Goal: Task Accomplishment & Management: Complete application form

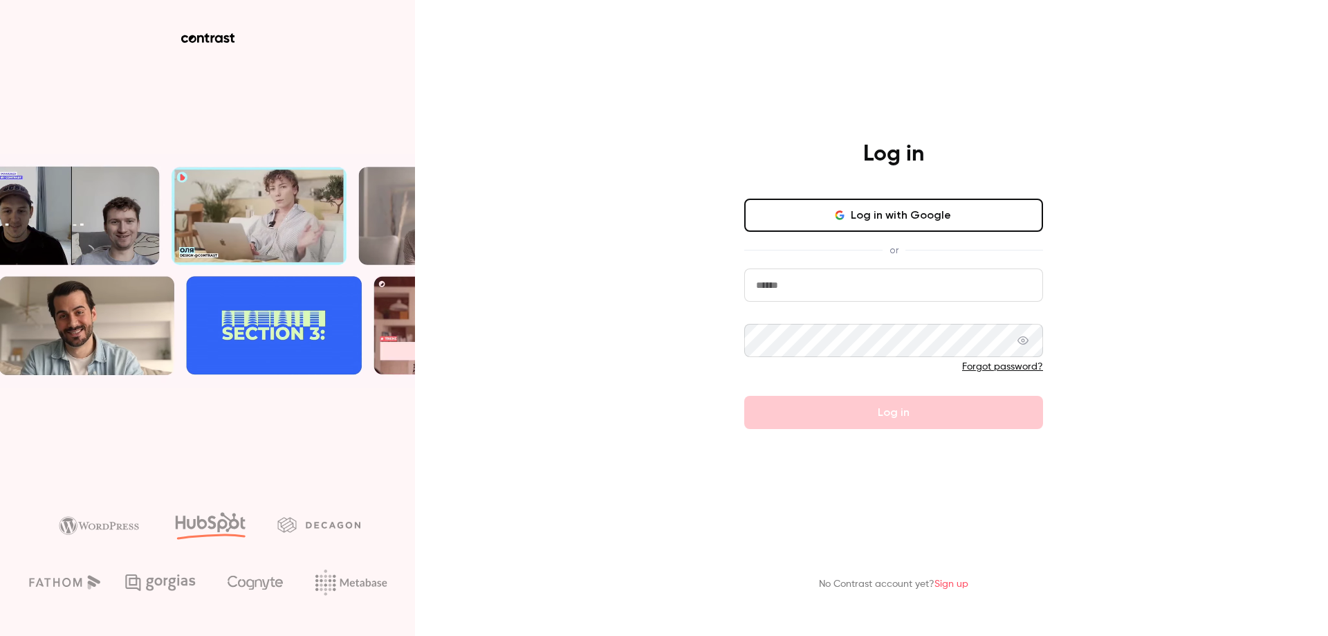
click at [820, 288] on input "email" at bounding box center [893, 284] width 299 height 33
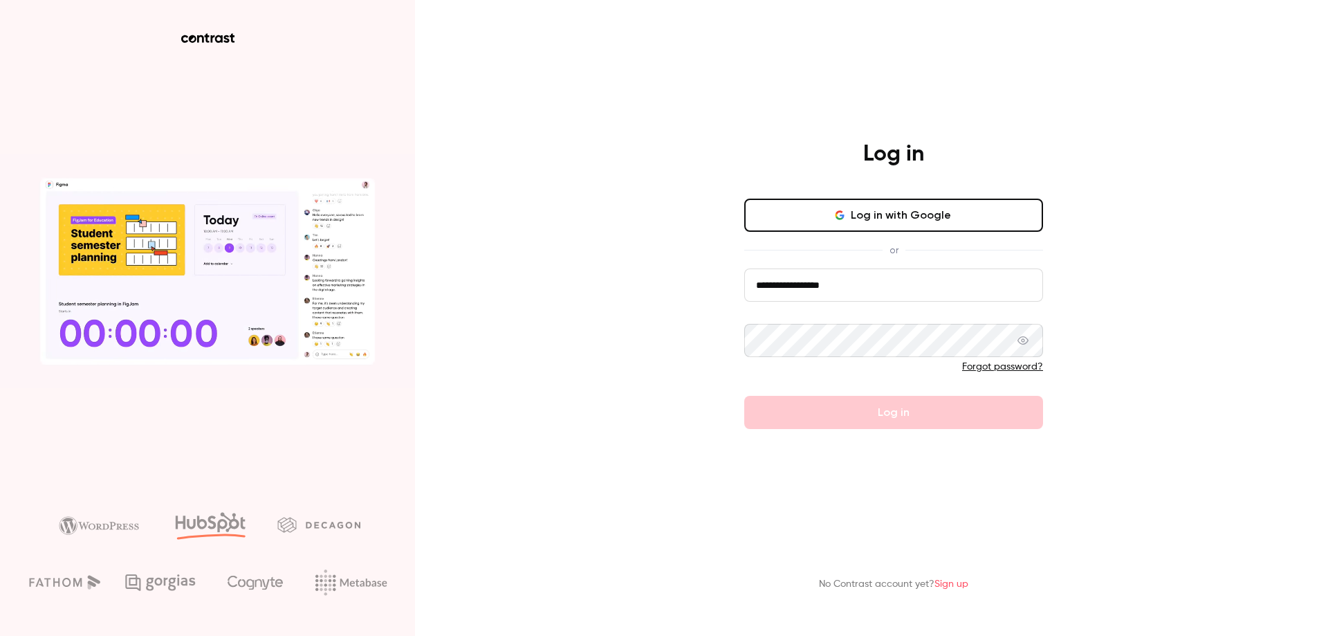
type input "**********"
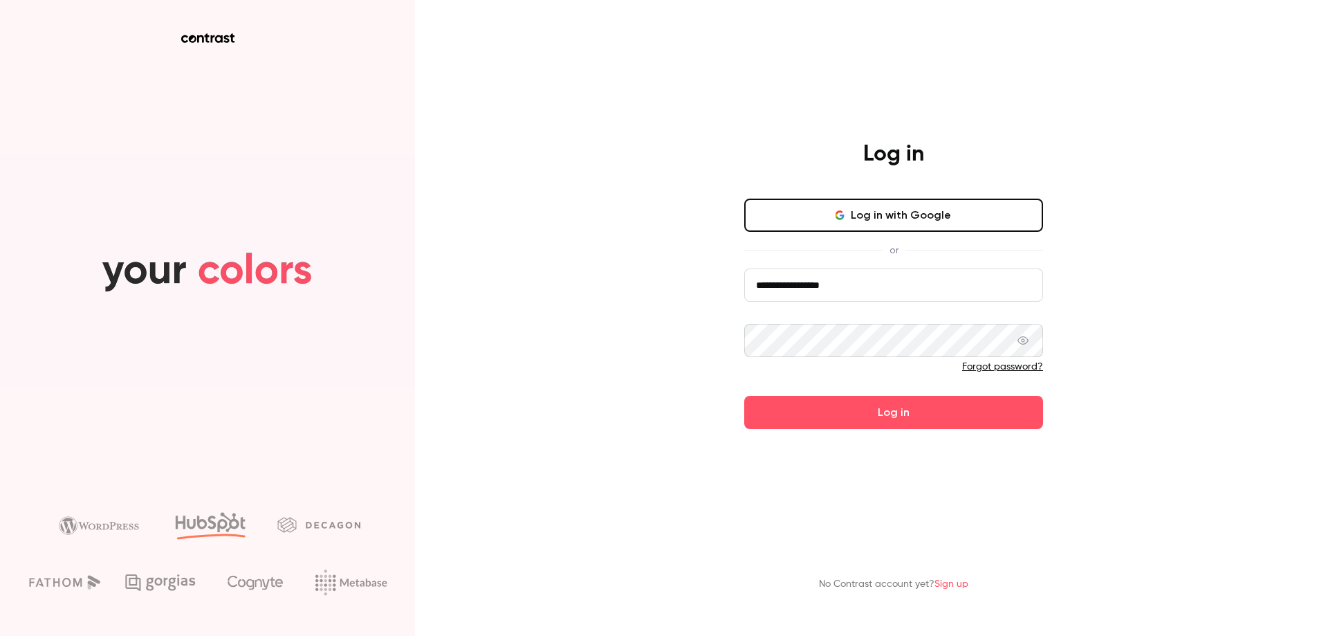
click at [744, 396] on button "Log in" at bounding box center [893, 412] width 299 height 33
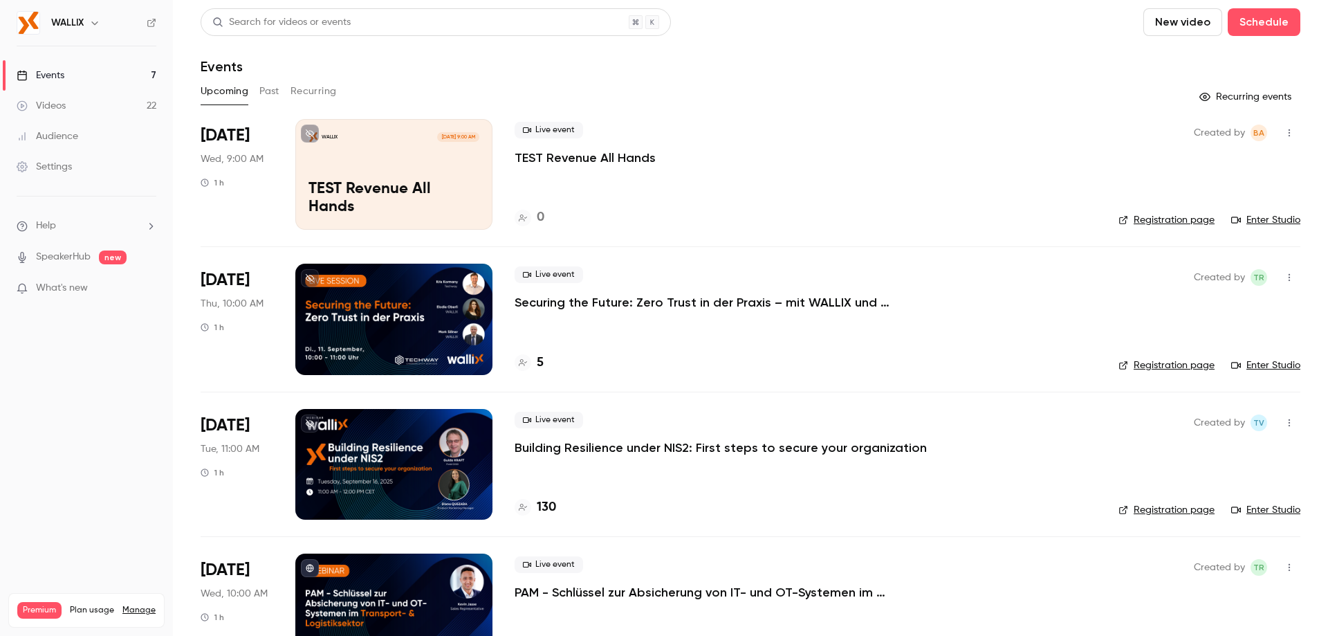
click at [587, 154] on p "TEST Revenue All Hands" at bounding box center [585, 157] width 141 height 17
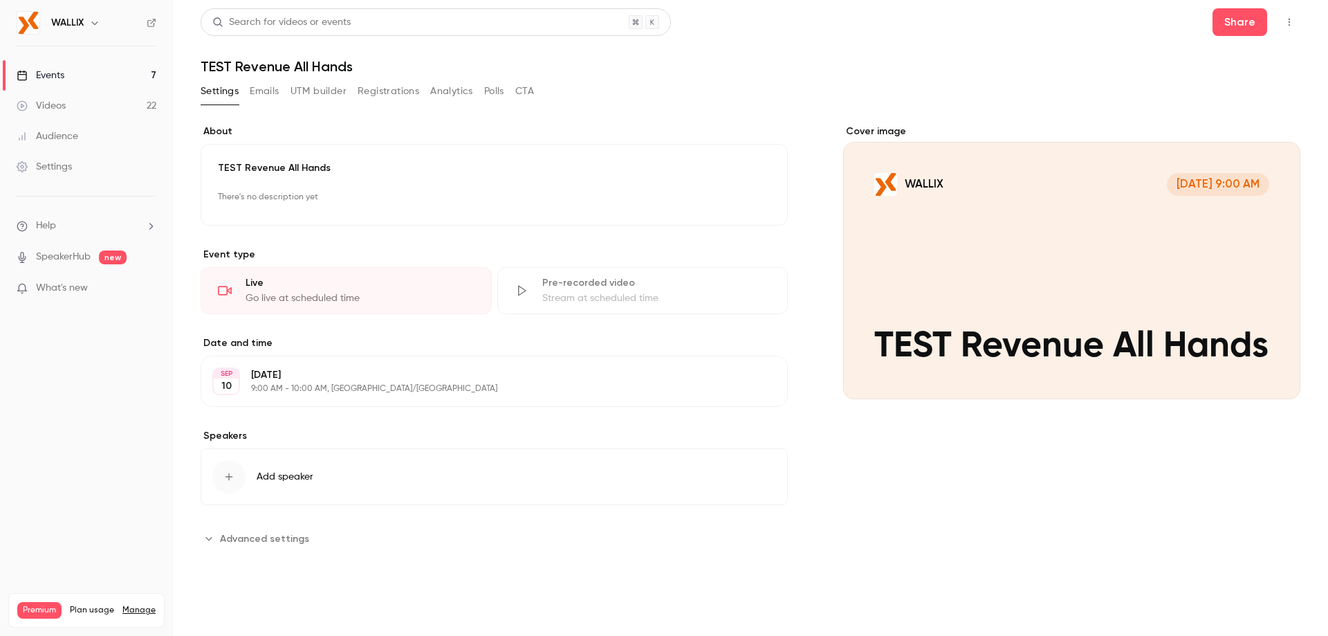
click at [1291, 23] on icon "button" at bounding box center [1289, 22] width 11 height 10
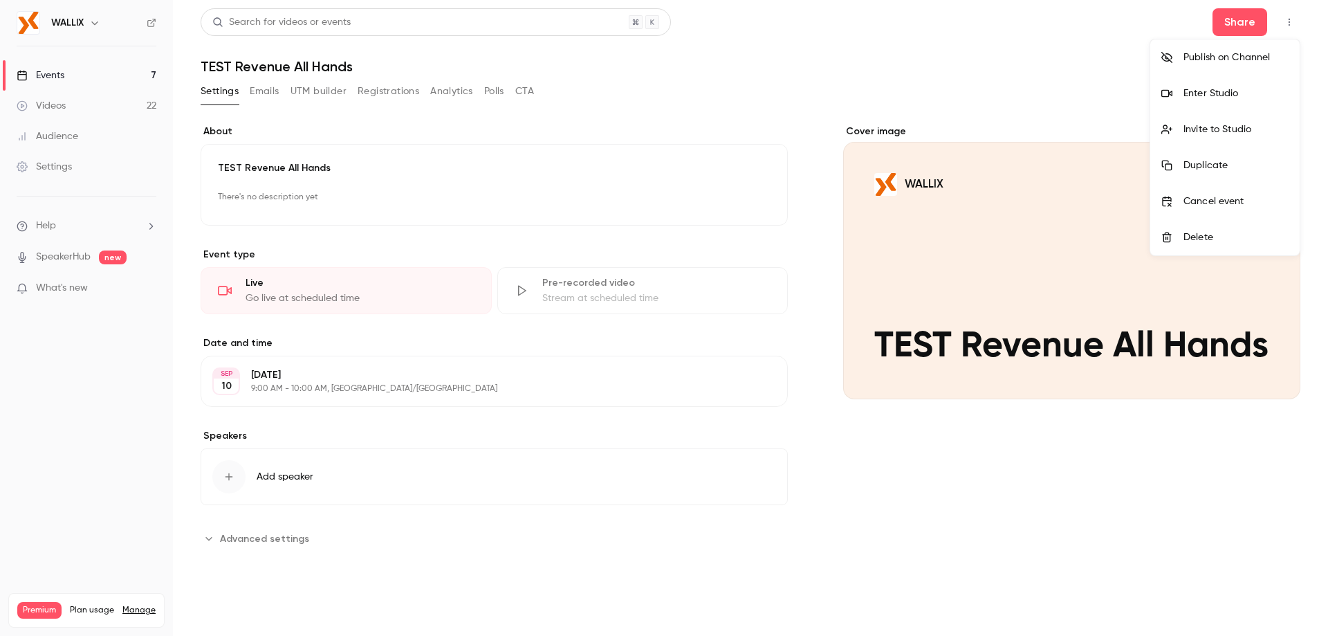
click at [1229, 28] on div at bounding box center [664, 318] width 1328 height 636
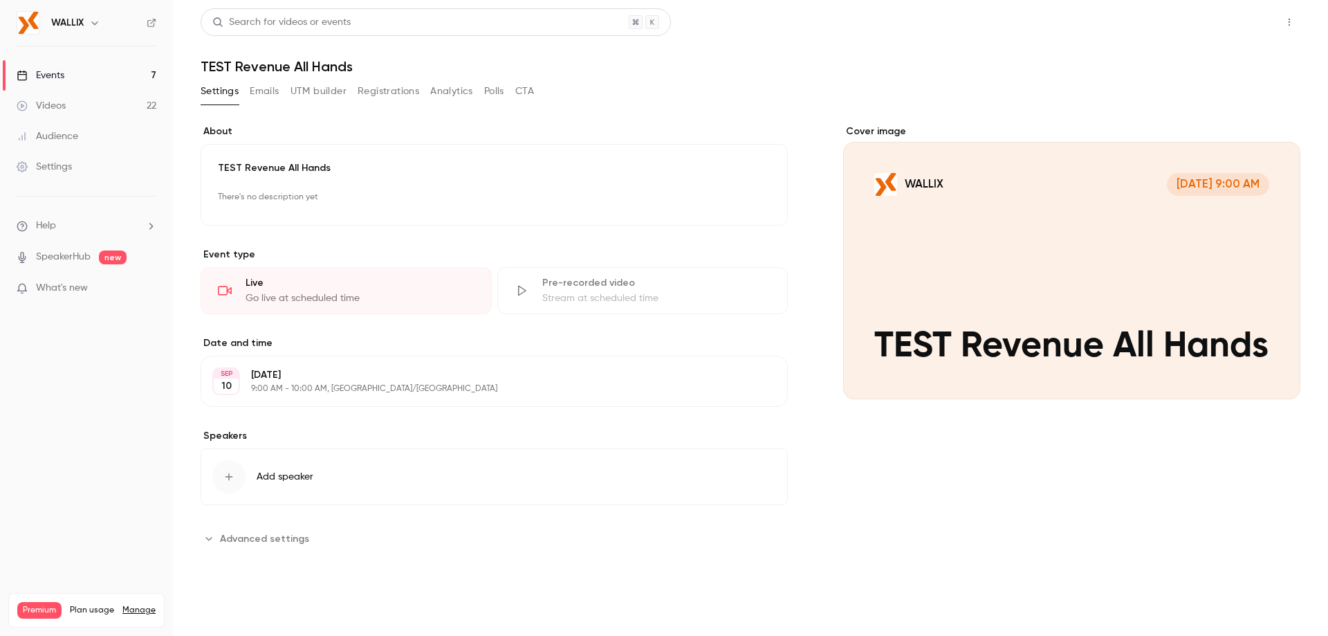
click at [1234, 27] on button "Share" at bounding box center [1239, 22] width 55 height 28
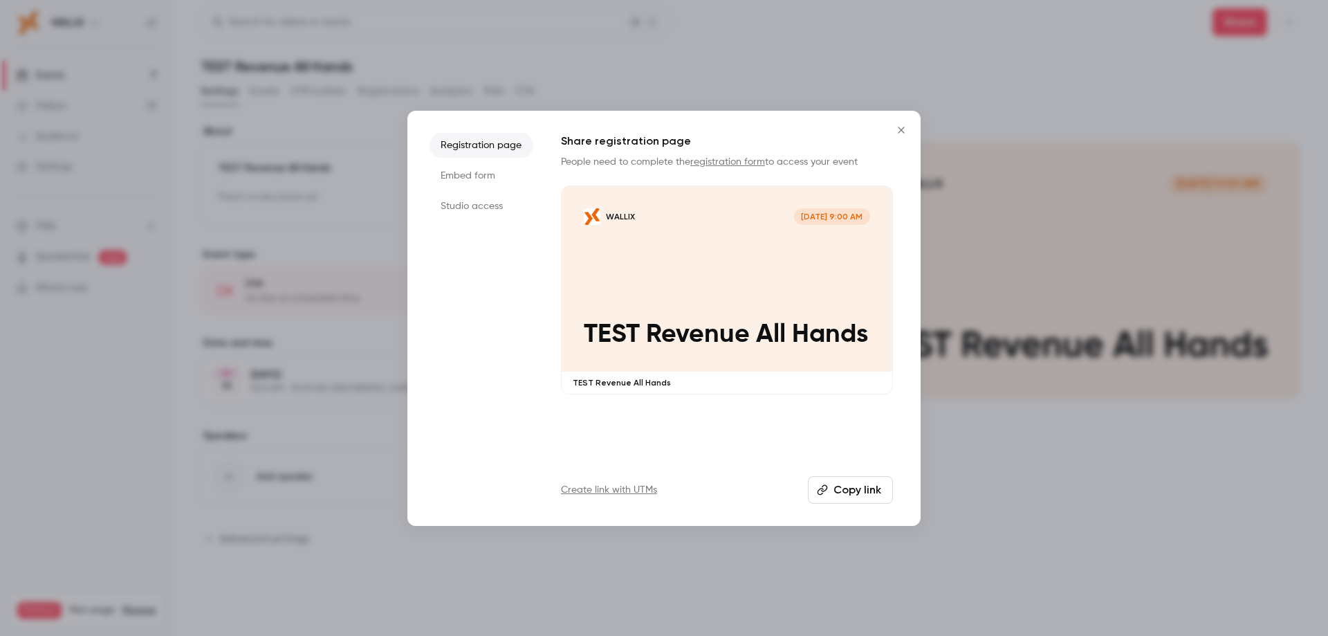
click at [499, 208] on li "Studio access" at bounding box center [482, 206] width 104 height 25
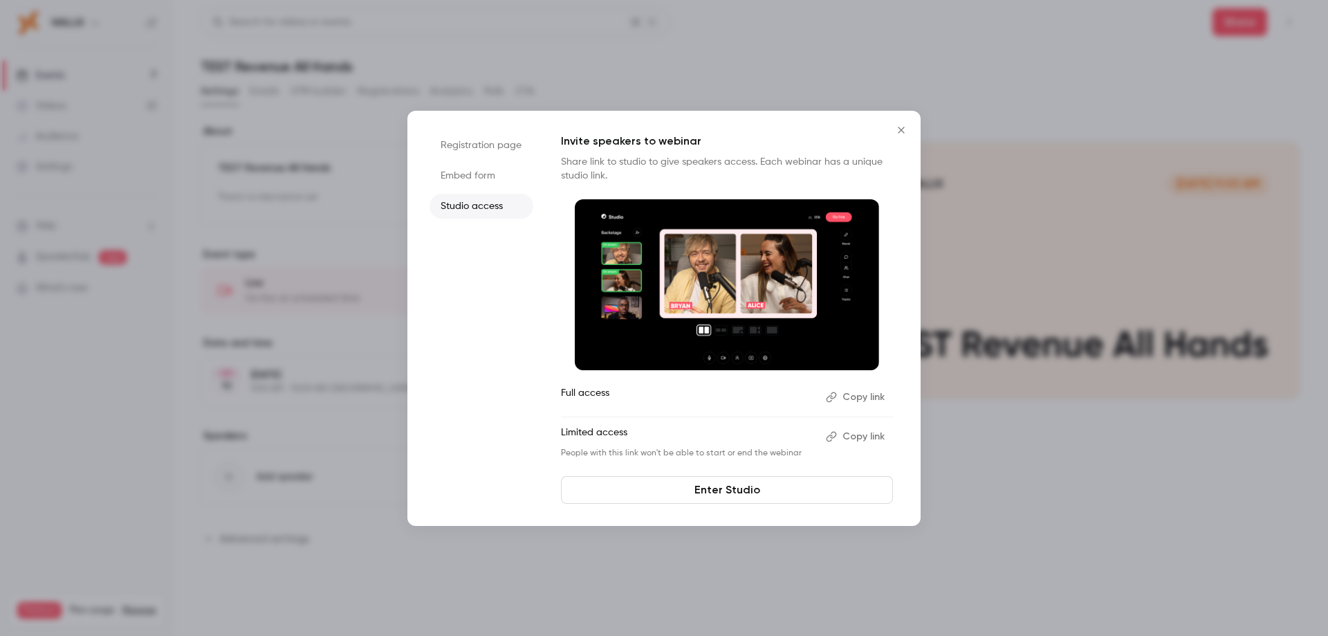
click at [858, 436] on button "Copy link" at bounding box center [856, 436] width 73 height 22
click at [865, 439] on button "Copy link" at bounding box center [856, 436] width 73 height 22
click at [860, 435] on button "Copy link" at bounding box center [856, 436] width 73 height 22
click at [869, 396] on button "Copy link" at bounding box center [856, 397] width 73 height 22
click at [870, 439] on button "Copy link" at bounding box center [856, 436] width 73 height 22
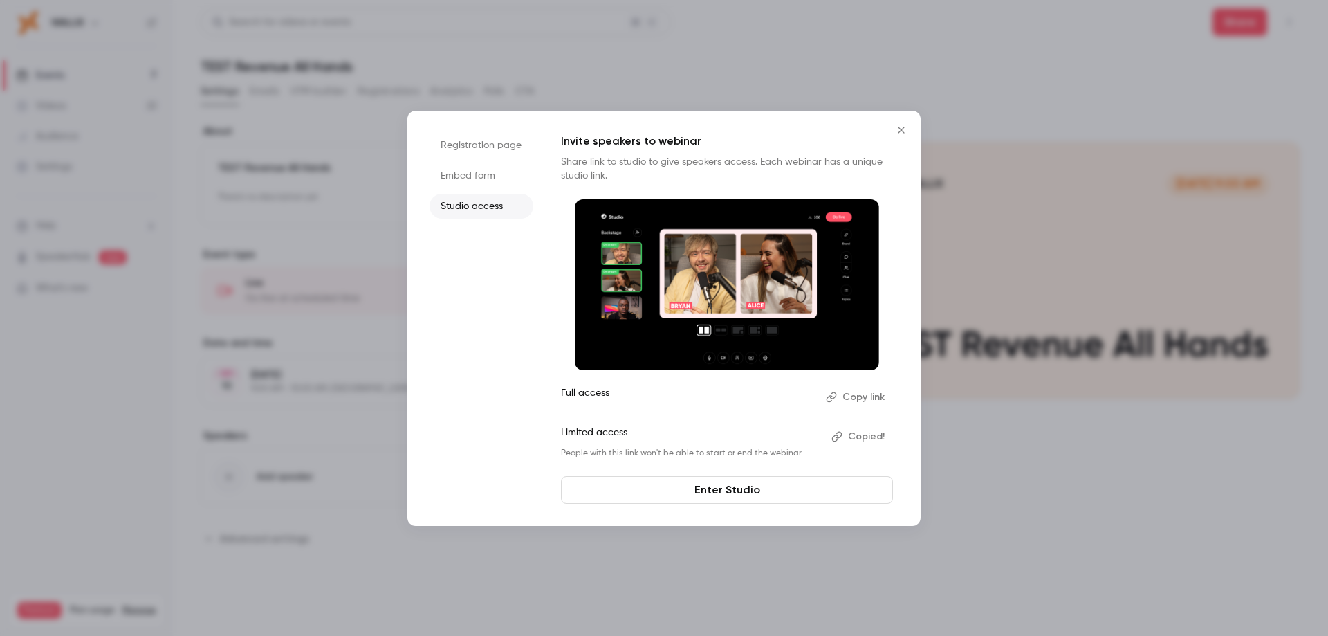
click at [864, 395] on button "Copy link" at bounding box center [856, 397] width 73 height 22
click at [901, 130] on icon "Close" at bounding box center [901, 130] width 6 height 6
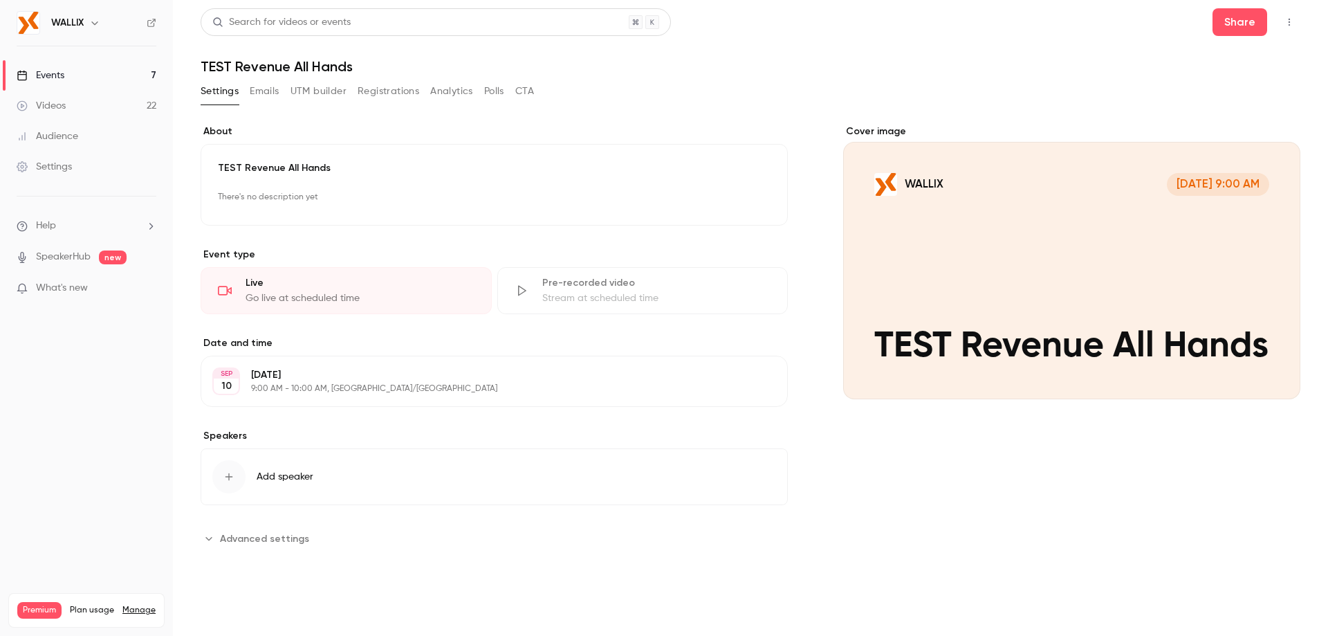
click at [65, 75] on link "Events 7" at bounding box center [86, 75] width 173 height 30
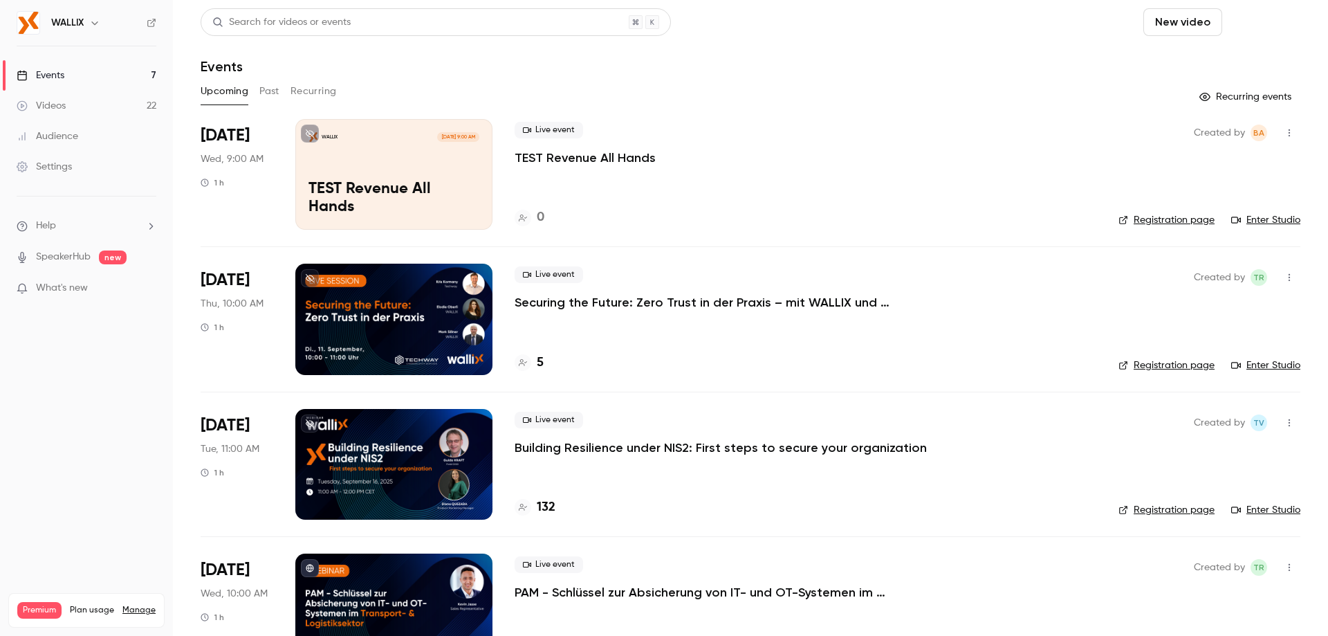
click at [1244, 26] on button "Schedule" at bounding box center [1264, 22] width 73 height 28
click at [1226, 63] on div "One time event" at bounding box center [1225, 60] width 105 height 14
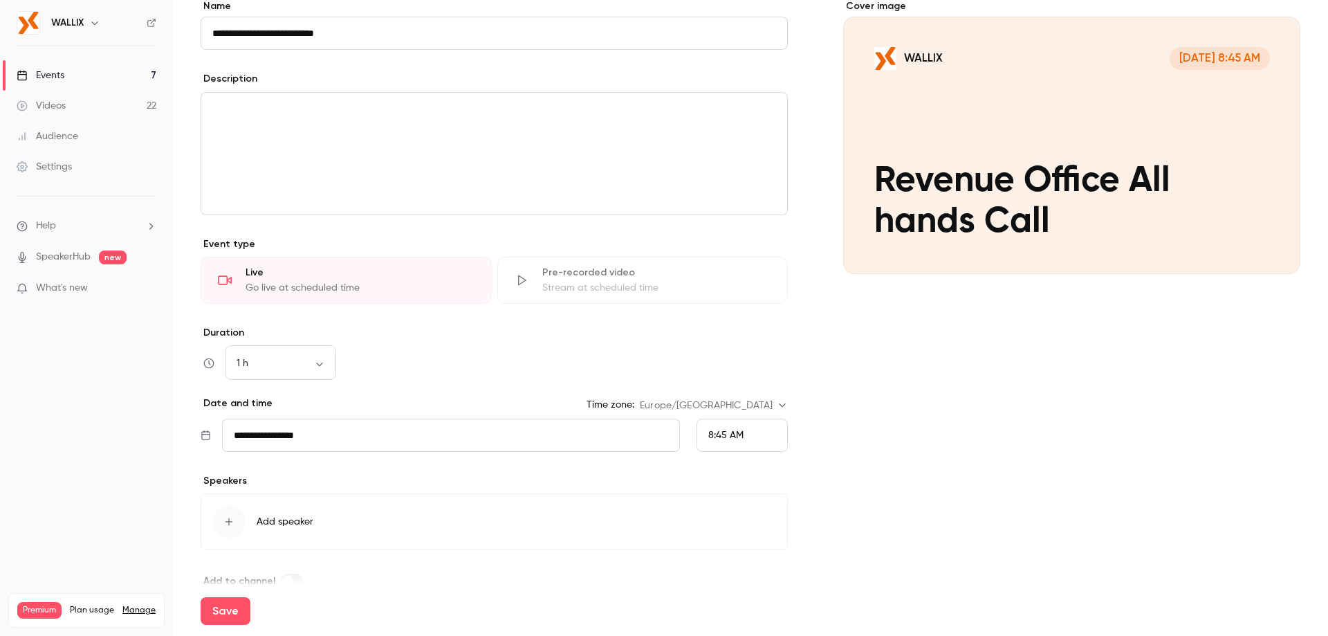
scroll to position [150, 0]
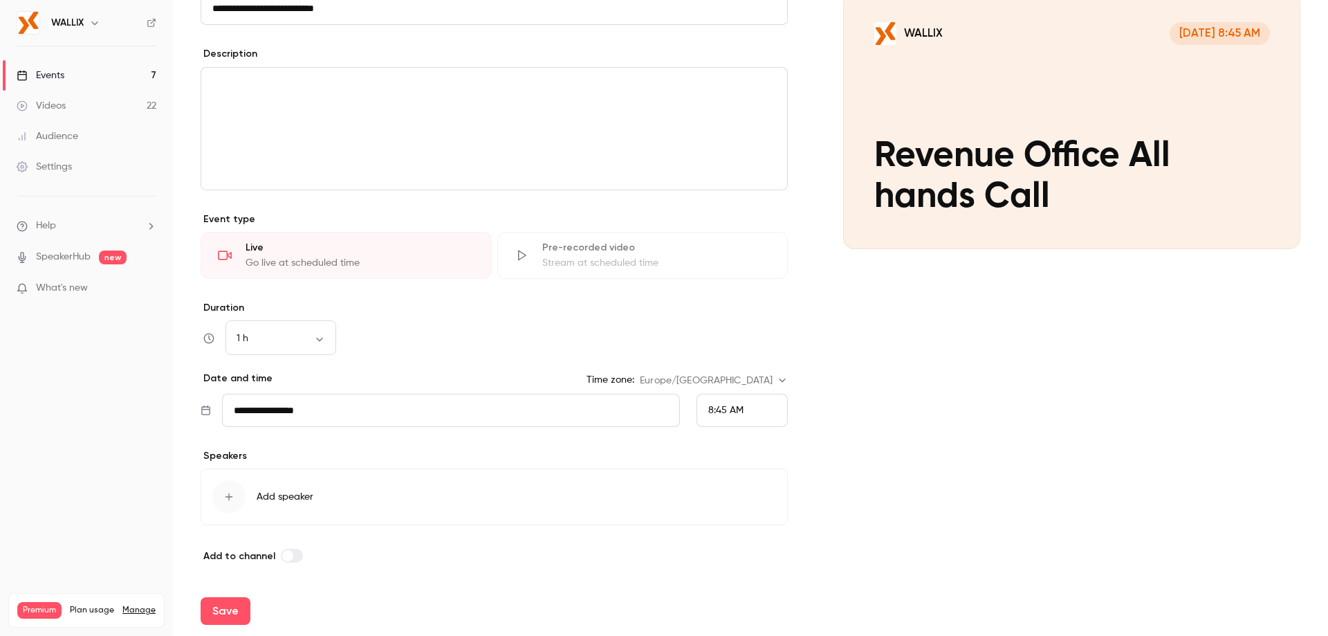
type input "**********"
click at [336, 435] on div "**********" at bounding box center [494, 268] width 587 height 589
click at [324, 412] on input "**********" at bounding box center [451, 410] width 458 height 33
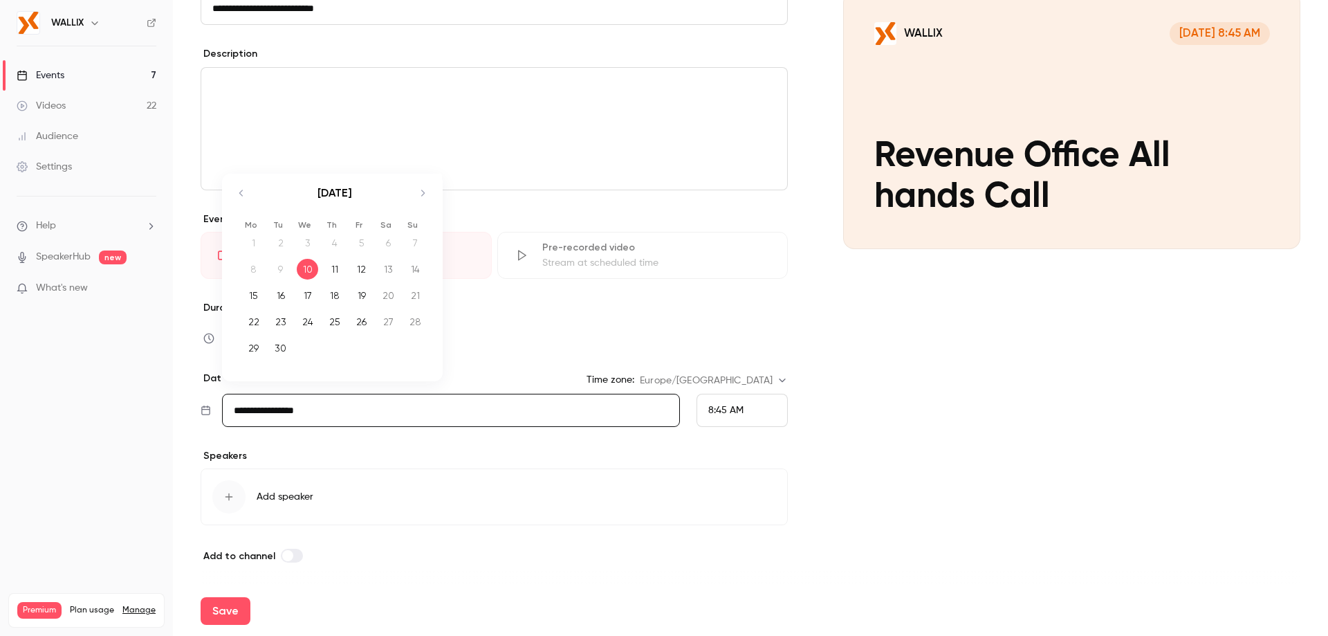
click at [366, 269] on div "12" at bounding box center [361, 269] width 21 height 21
type input "**********"
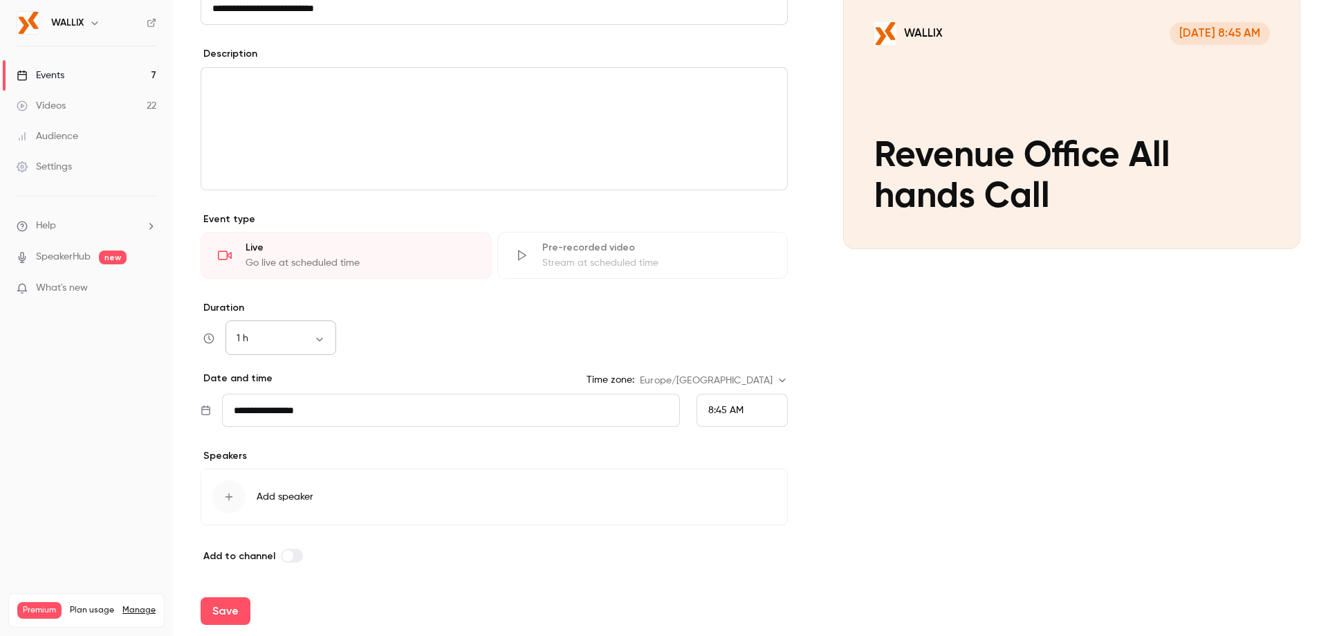
click at [312, 344] on body "**********" at bounding box center [664, 318] width 1328 height 636
click at [259, 483] on li "2 h" at bounding box center [280, 489] width 111 height 36
type input "***"
click at [723, 409] on span "8:45 AM" at bounding box center [725, 410] width 35 height 10
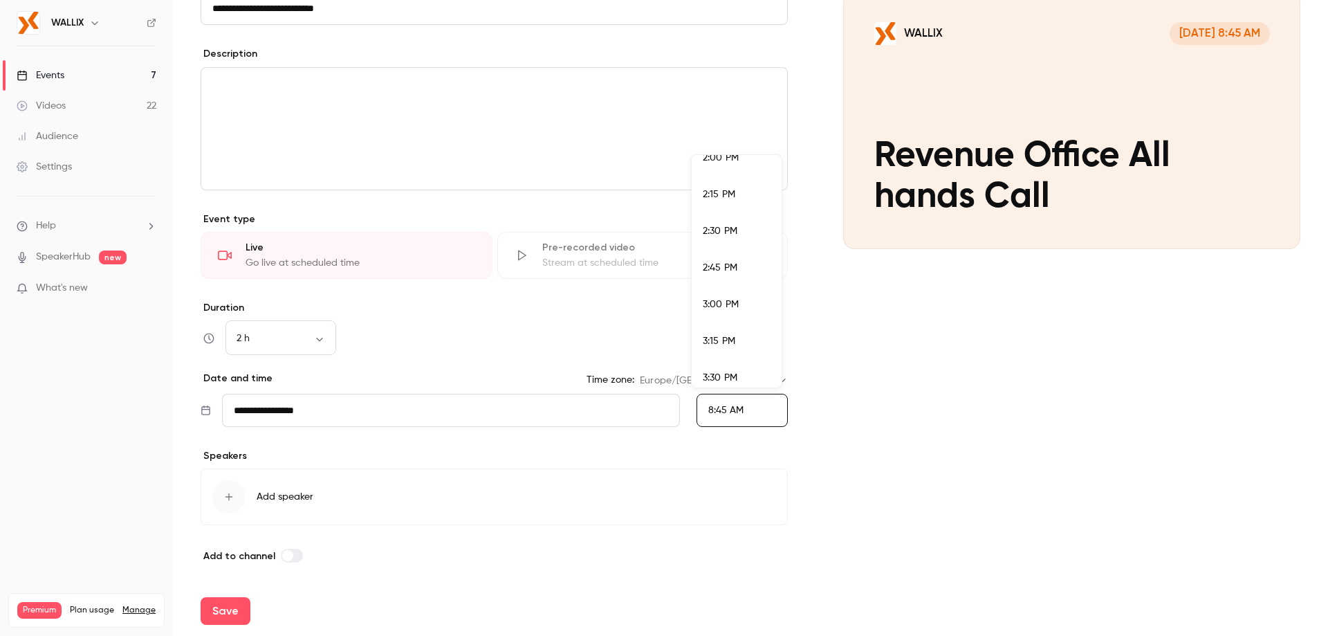
scroll to position [2154, 0]
click at [739, 221] on div "3:00 PM" at bounding box center [737, 219] width 68 height 15
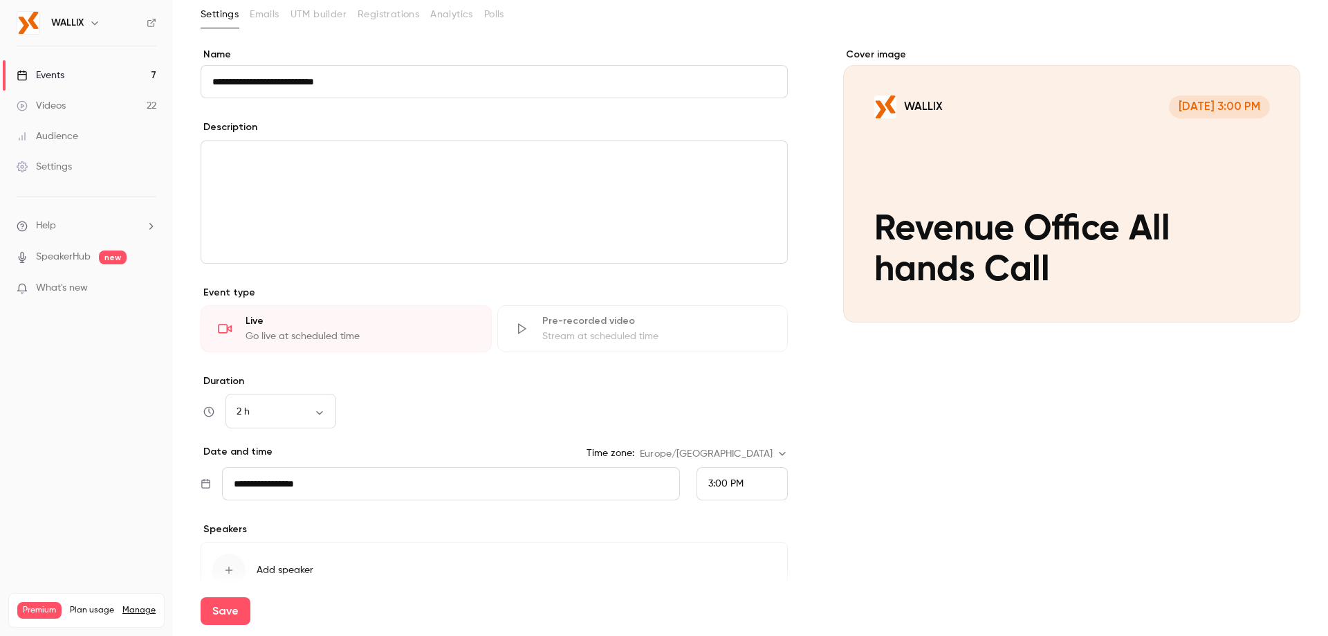
scroll to position [0, 0]
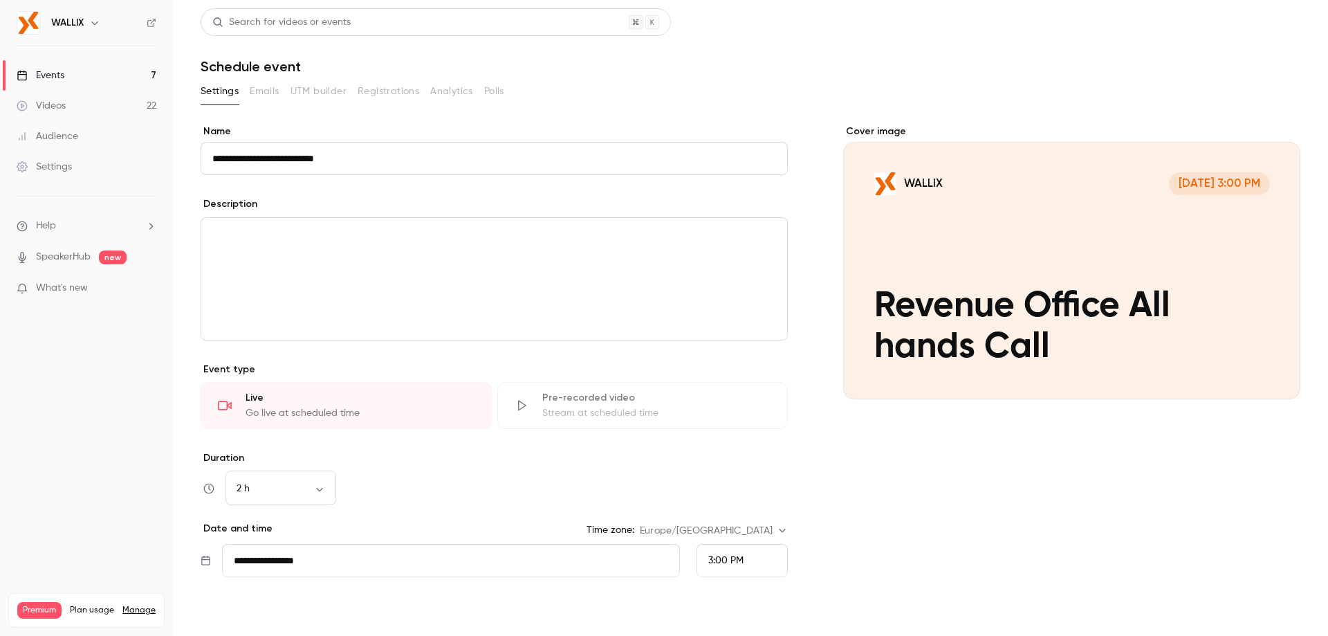
click at [228, 611] on button "Save" at bounding box center [226, 611] width 50 height 28
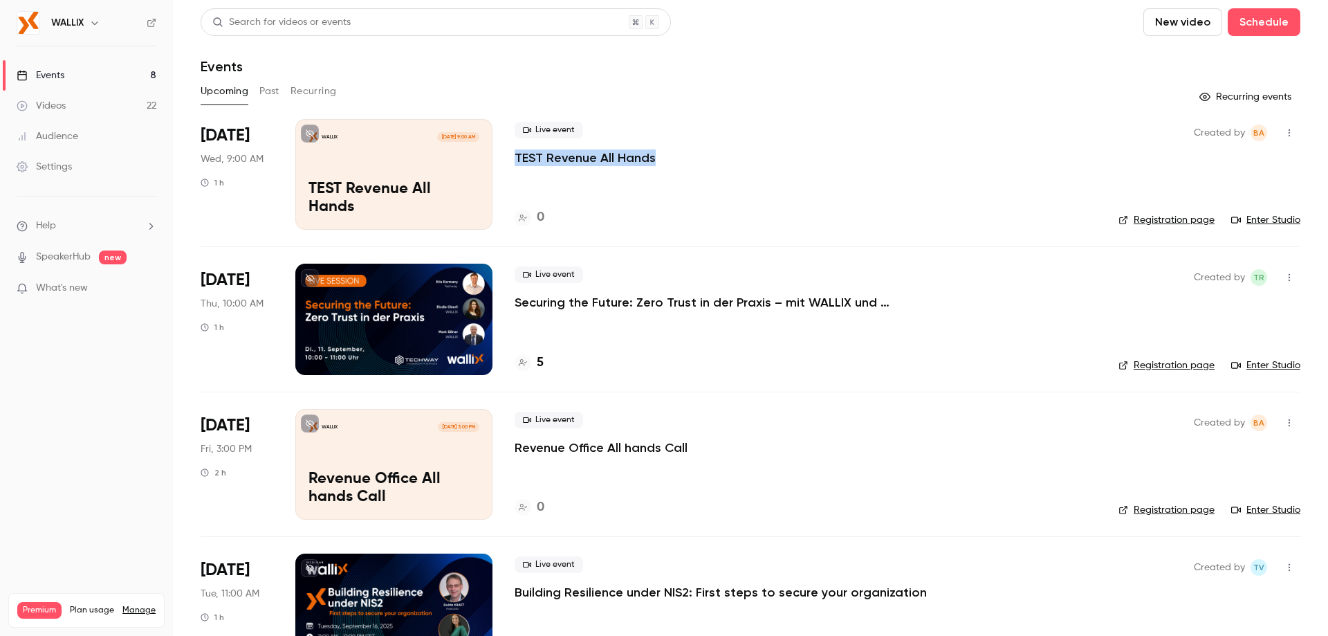
drag, startPoint x: 663, startPoint y: 156, endPoint x: 514, endPoint y: 158, distance: 148.7
click at [514, 158] on li "Sep 10 Wed, 9:00 AM 1 h WALLIX Sep 10, 9:00 AM TEST Revenue All Hands Live even…" at bounding box center [751, 182] width 1100 height 127
copy p "TEST Revenue All Hands"
click at [1267, 26] on button "Schedule" at bounding box center [1264, 22] width 73 height 28
click at [1206, 63] on div "One time event" at bounding box center [1225, 60] width 105 height 14
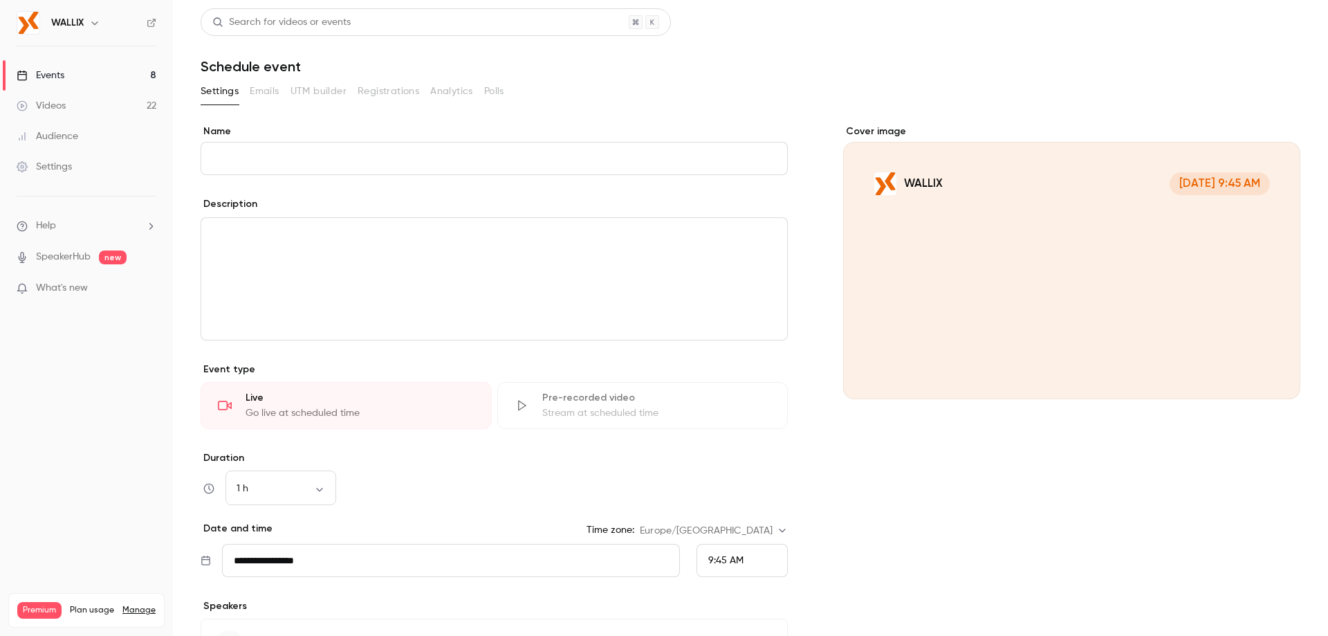
click at [409, 167] on input "Name" at bounding box center [494, 158] width 587 height 33
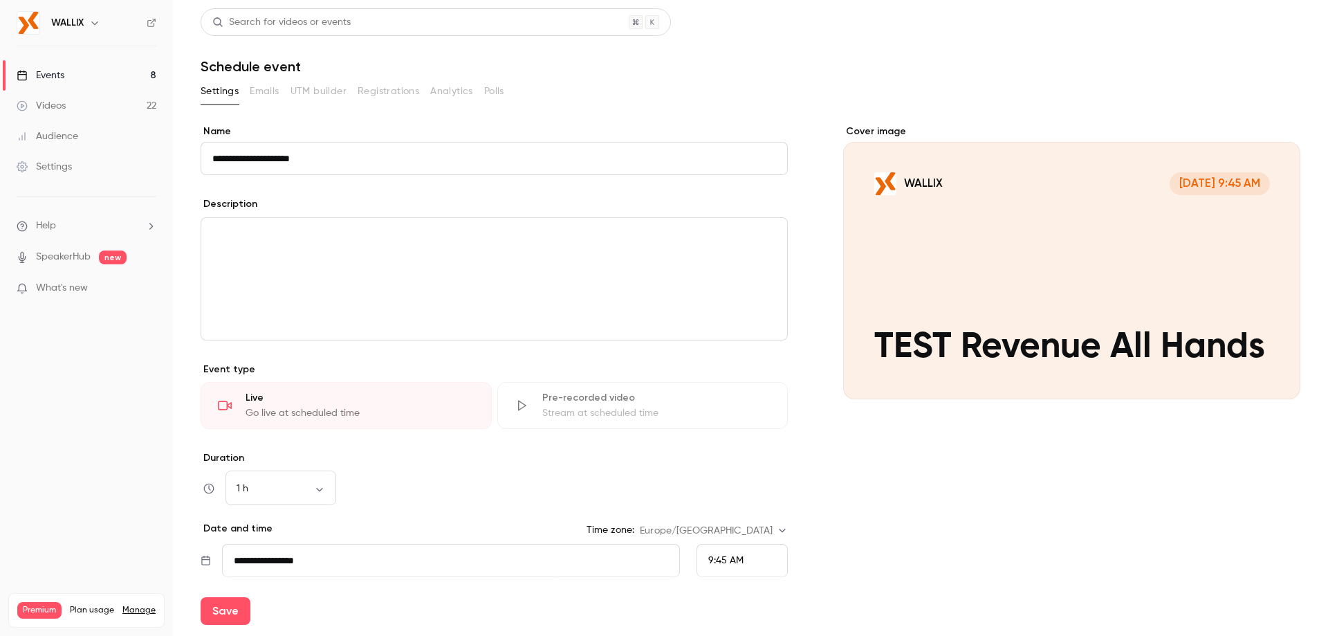
click at [235, 155] on input "**********" at bounding box center [494, 158] width 587 height 33
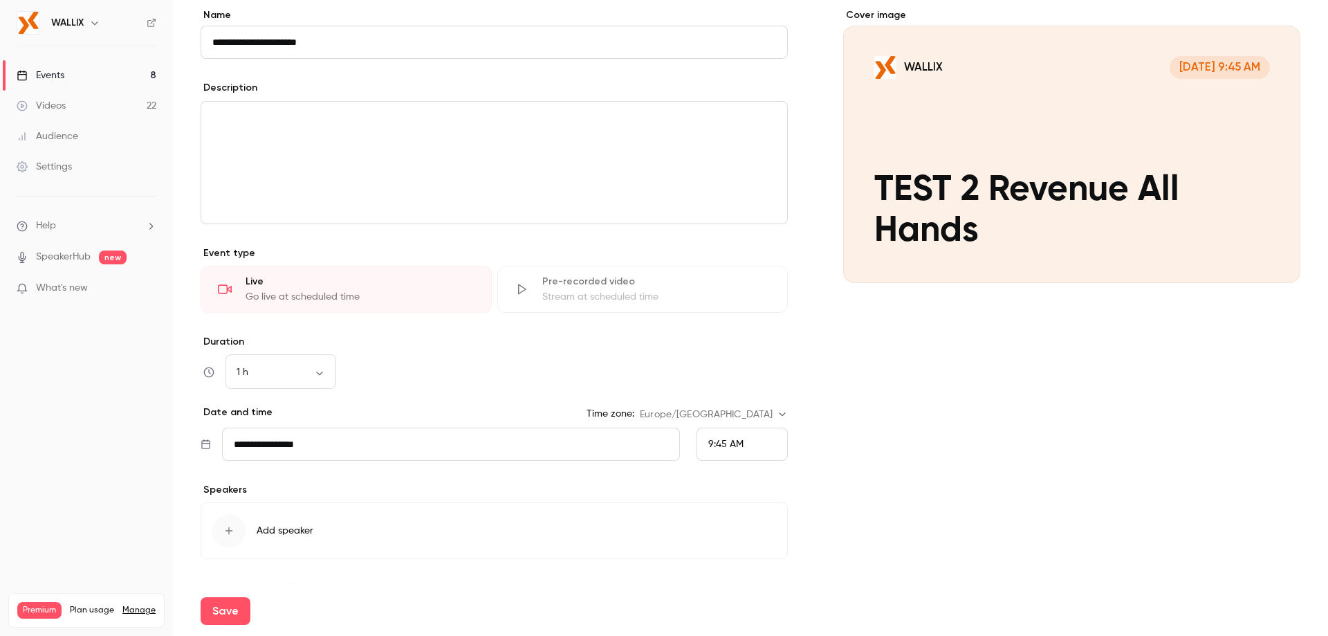
scroll to position [150, 0]
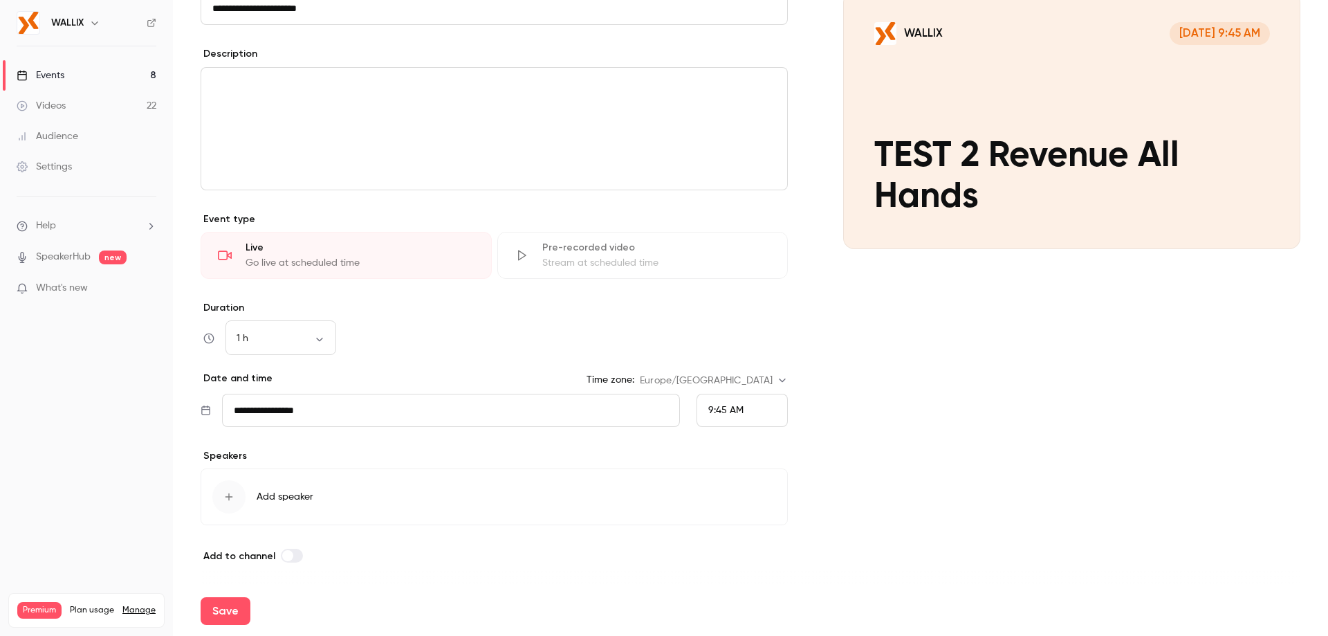
type input "**********"
click at [297, 407] on input "**********" at bounding box center [451, 410] width 458 height 33
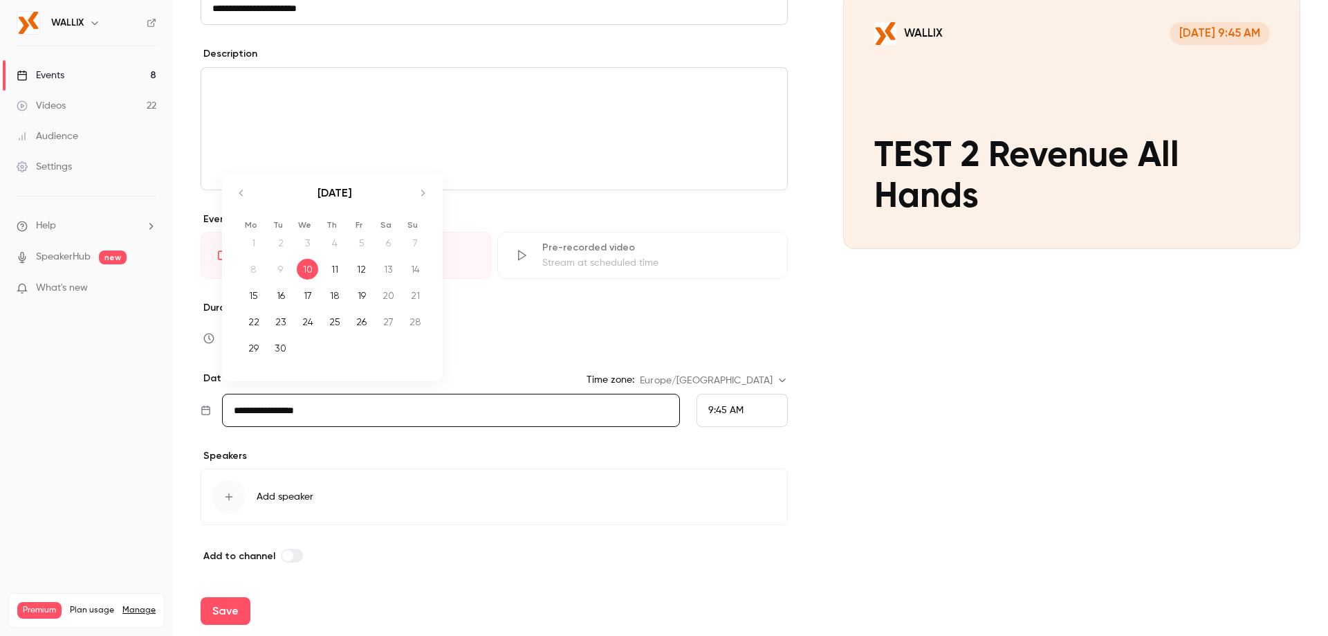
click at [339, 269] on div "11" at bounding box center [334, 269] width 21 height 21
type input "**********"
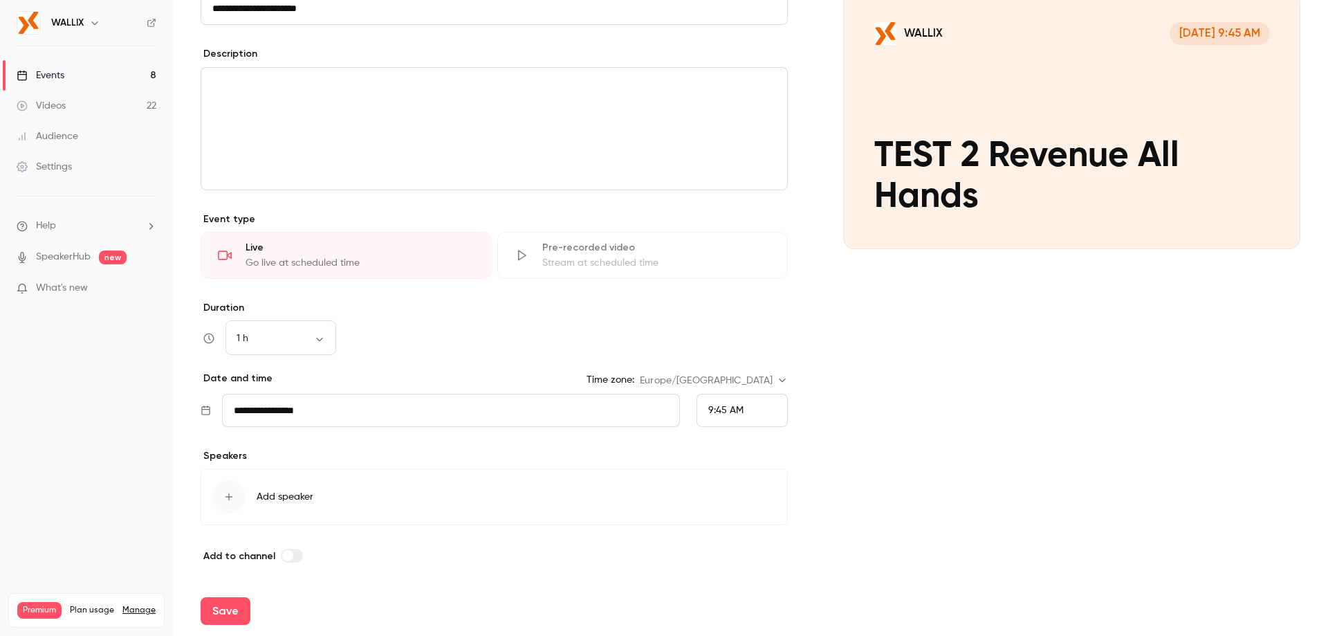
click at [720, 409] on span "9:45 AM" at bounding box center [725, 410] width 35 height 10
click at [735, 301] on span "5:30 PM" at bounding box center [720, 300] width 35 height 10
click at [235, 612] on button "Save" at bounding box center [226, 611] width 50 height 28
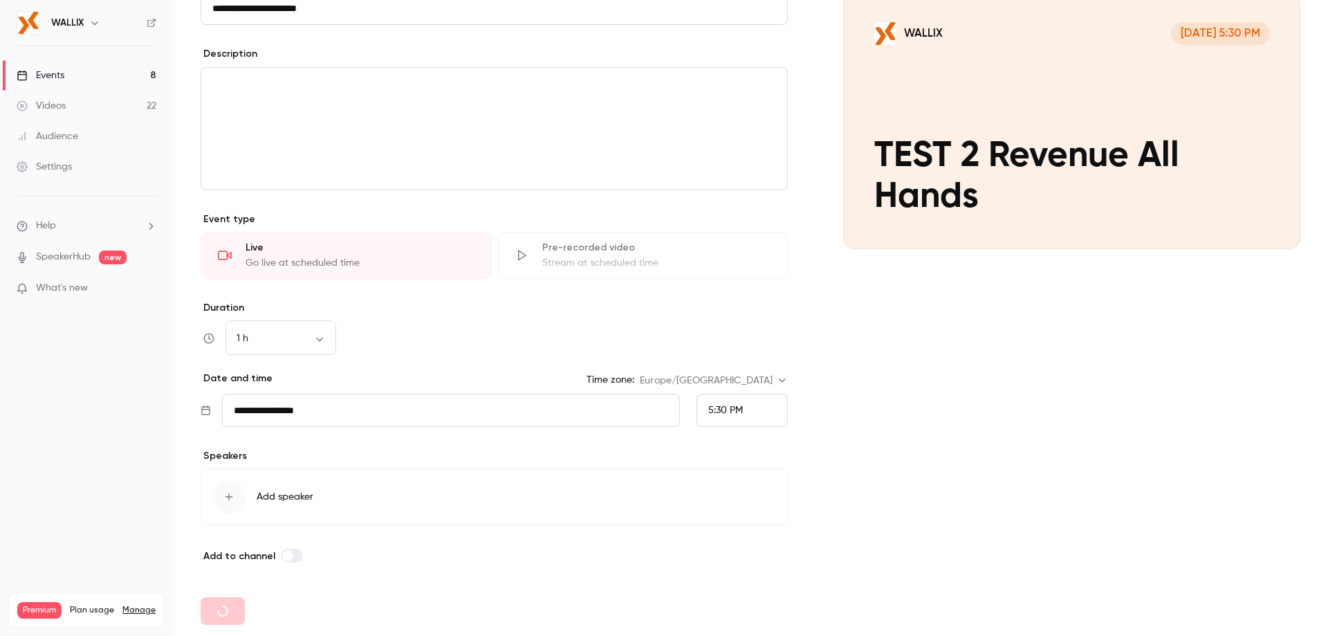
type input "**********"
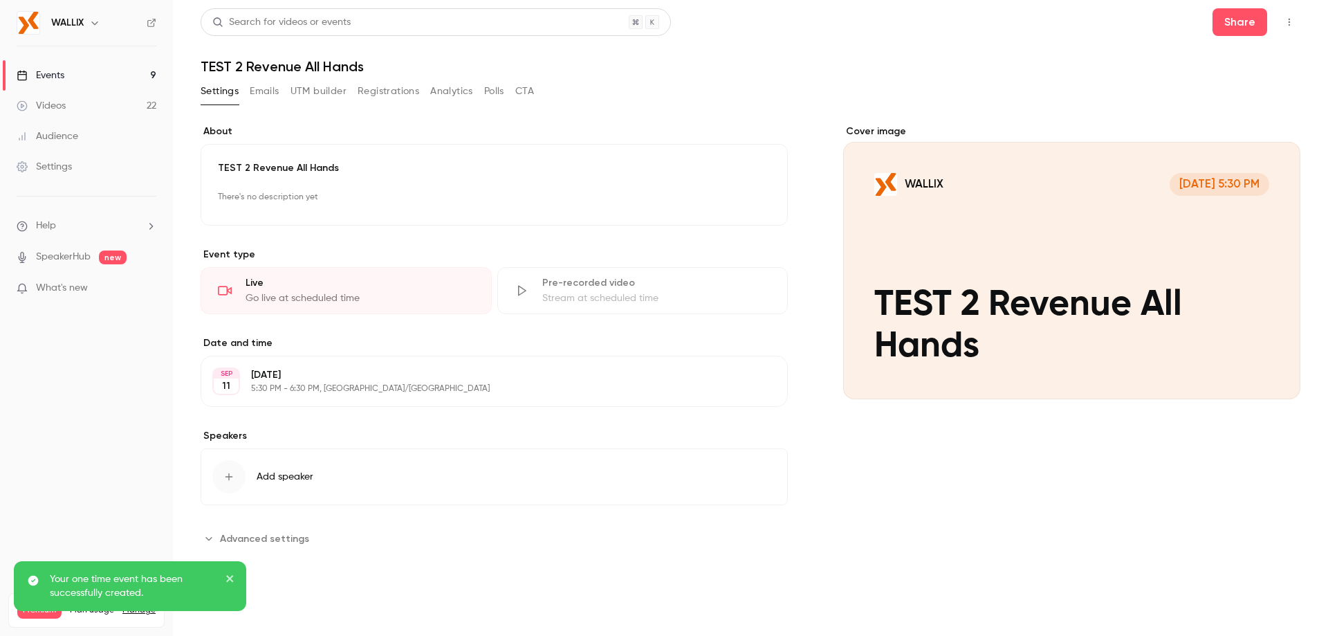
drag, startPoint x: 279, startPoint y: 64, endPoint x: 286, endPoint y: 64, distance: 7.6
click at [279, 64] on h1 "TEST 2 Revenue All Hands" at bounding box center [751, 66] width 1100 height 17
click at [1289, 21] on icon "button" at bounding box center [1289, 22] width 11 height 10
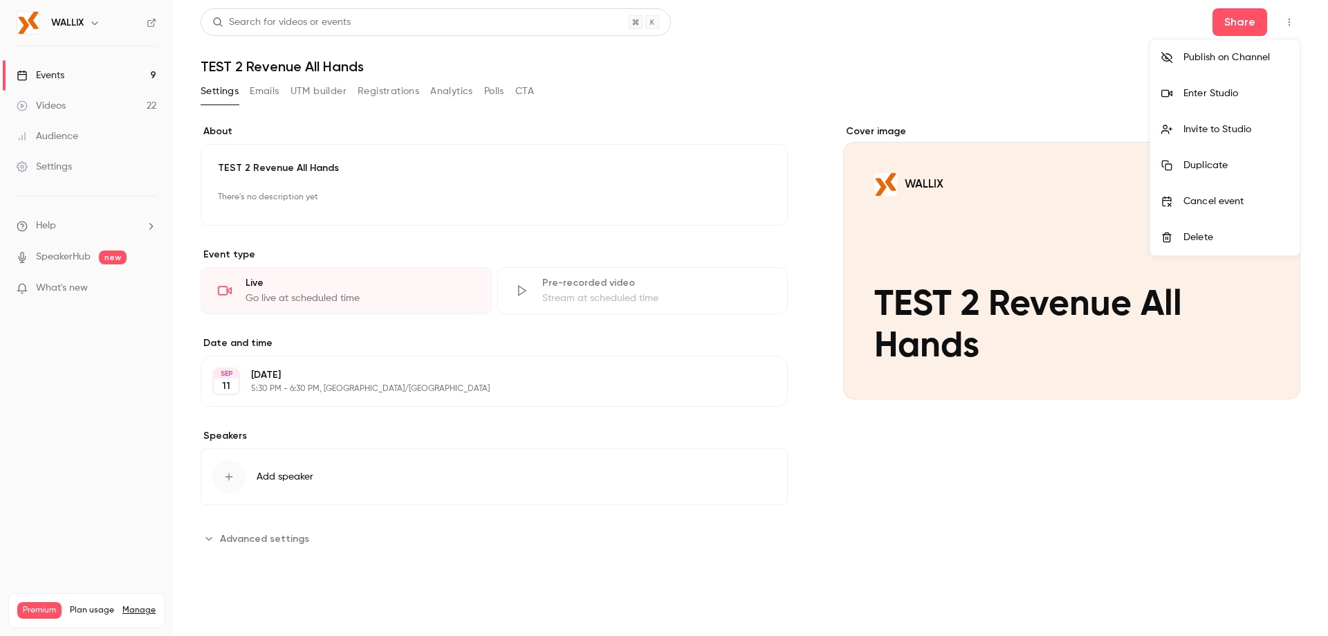
click at [398, 71] on div at bounding box center [664, 318] width 1328 height 636
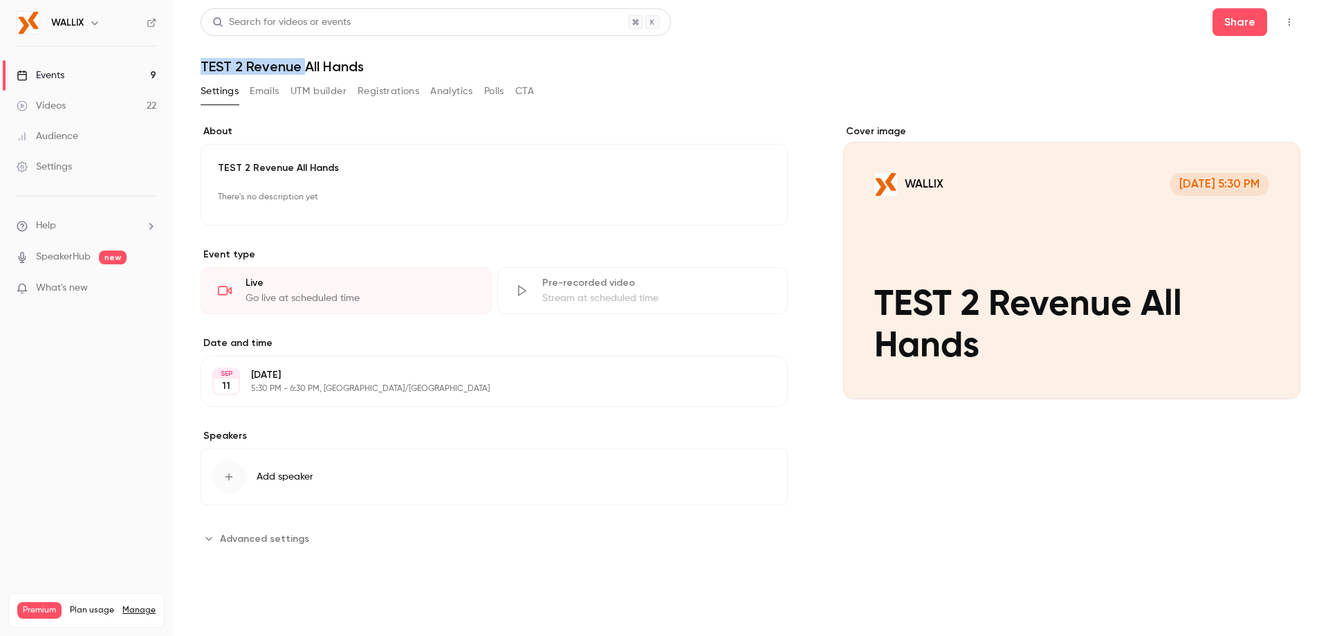
drag, startPoint x: 289, startPoint y: 63, endPoint x: 192, endPoint y: 66, distance: 97.6
click at [192, 66] on main "**********" at bounding box center [750, 318] width 1155 height 636
click at [415, 65] on h1 "TEST 2 Revenue All Hands" at bounding box center [751, 66] width 1100 height 17
click at [1257, 24] on button "Share" at bounding box center [1239, 22] width 55 height 28
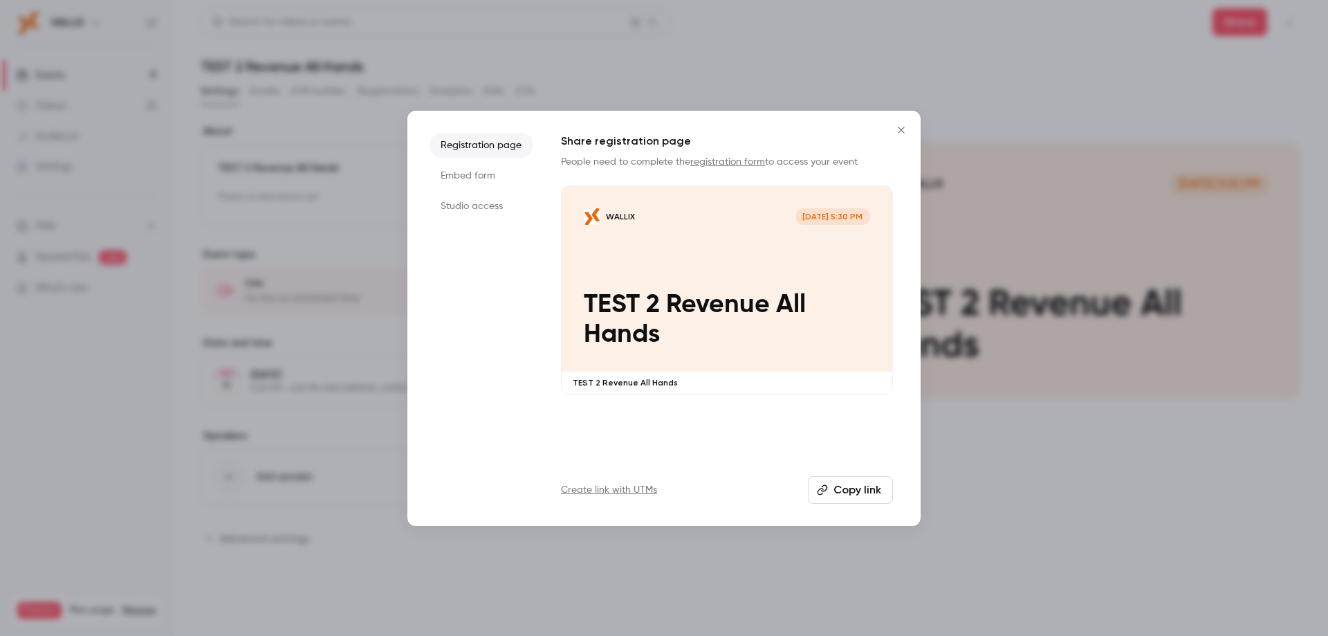
click at [480, 200] on li "Studio access" at bounding box center [482, 206] width 104 height 25
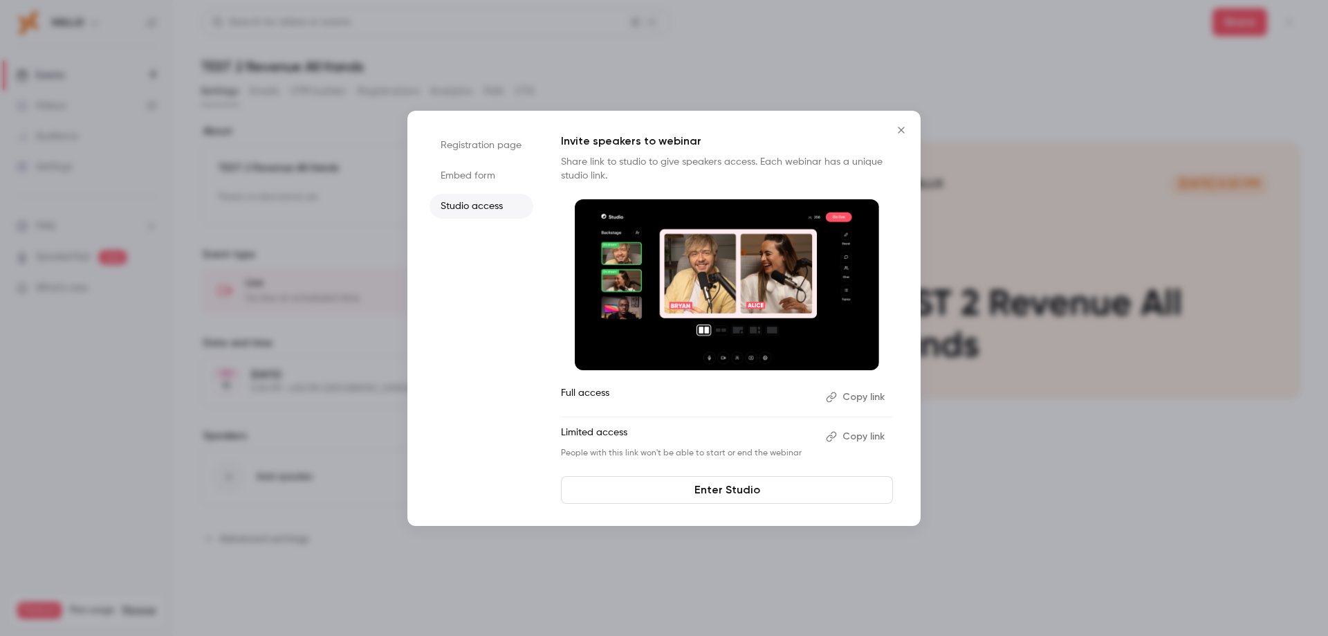
click at [866, 432] on button "Copy link" at bounding box center [856, 436] width 73 height 22
click at [856, 390] on button "Copy link" at bounding box center [856, 397] width 73 height 22
click at [905, 125] on icon "Close" at bounding box center [901, 129] width 17 height 11
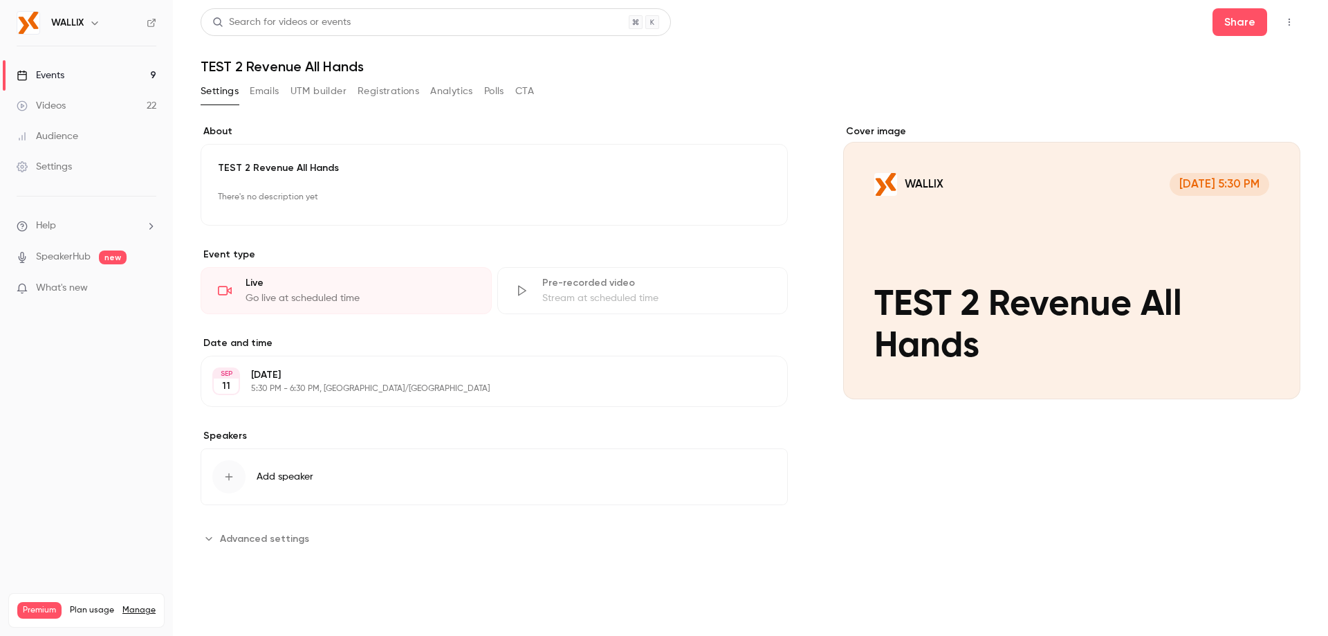
click at [75, 73] on link "Events 9" at bounding box center [86, 75] width 173 height 30
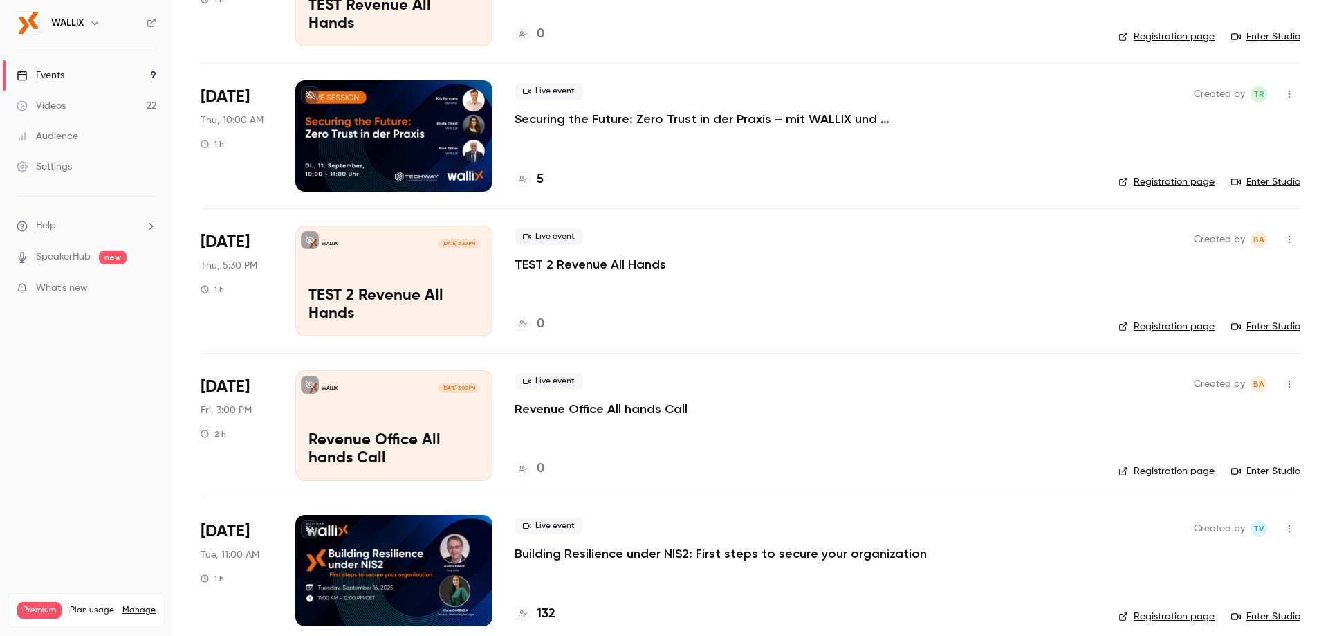
scroll to position [207, 0]
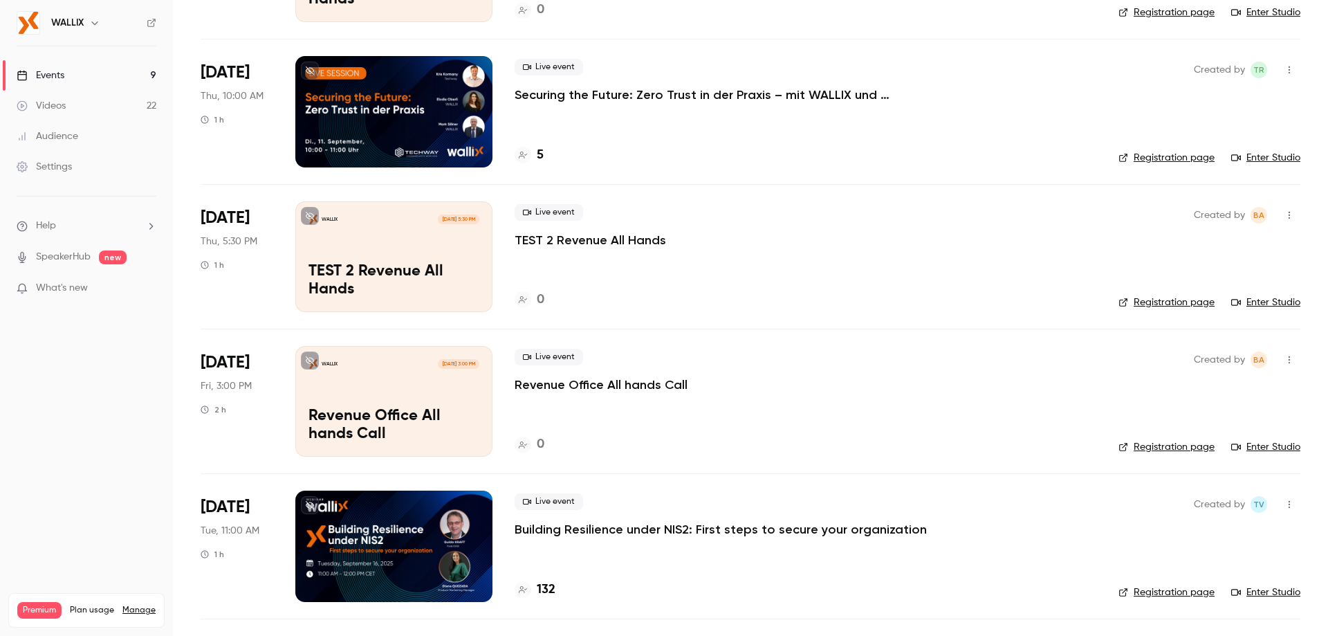
click at [583, 387] on p "Revenue Office All hands Call" at bounding box center [601, 384] width 173 height 17
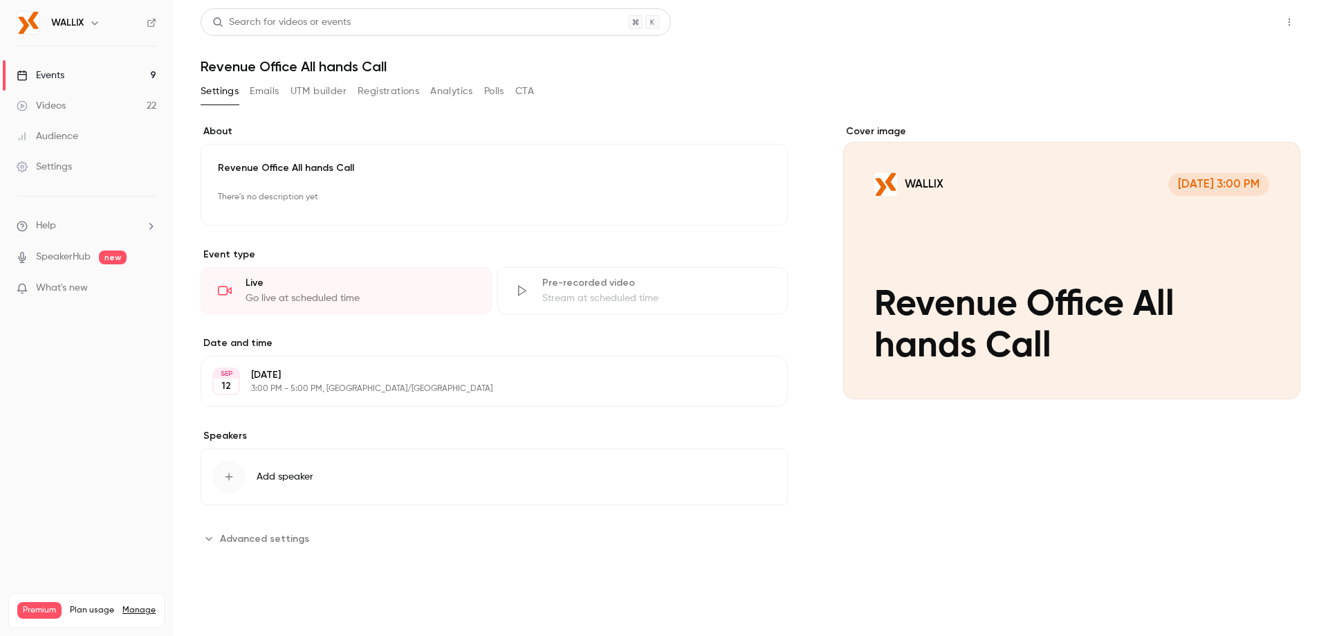
click at [1228, 20] on button "Share" at bounding box center [1239, 22] width 55 height 28
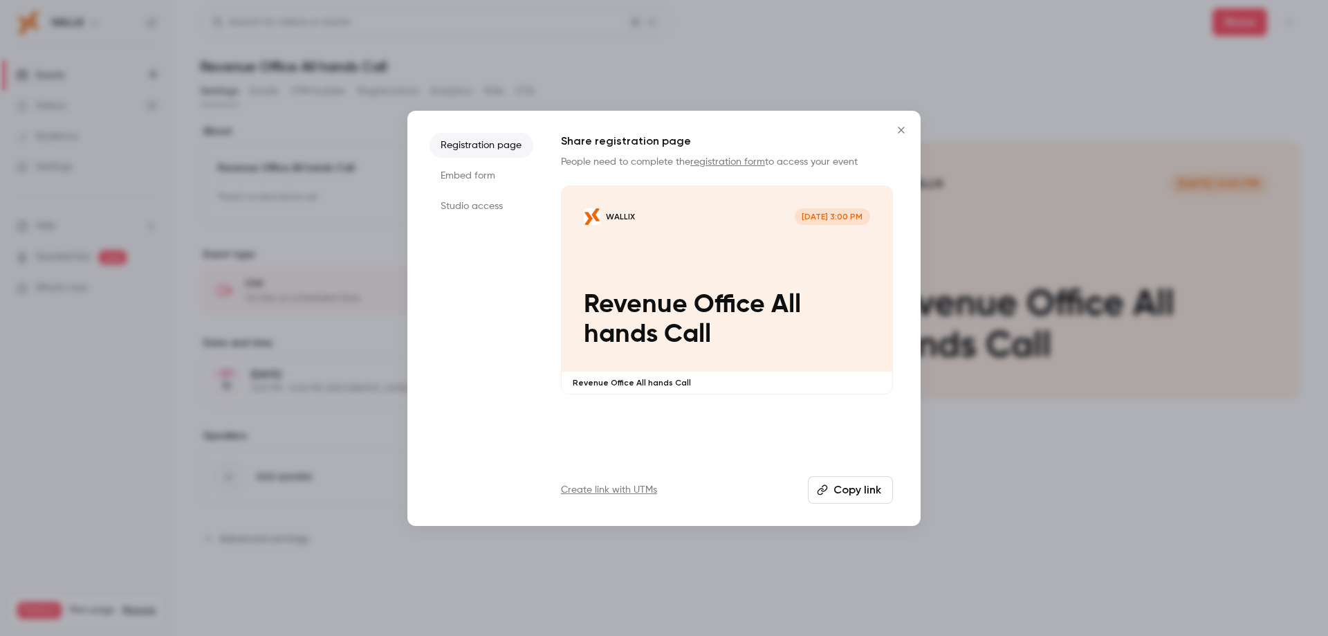
click at [486, 207] on li "Studio access" at bounding box center [482, 206] width 104 height 25
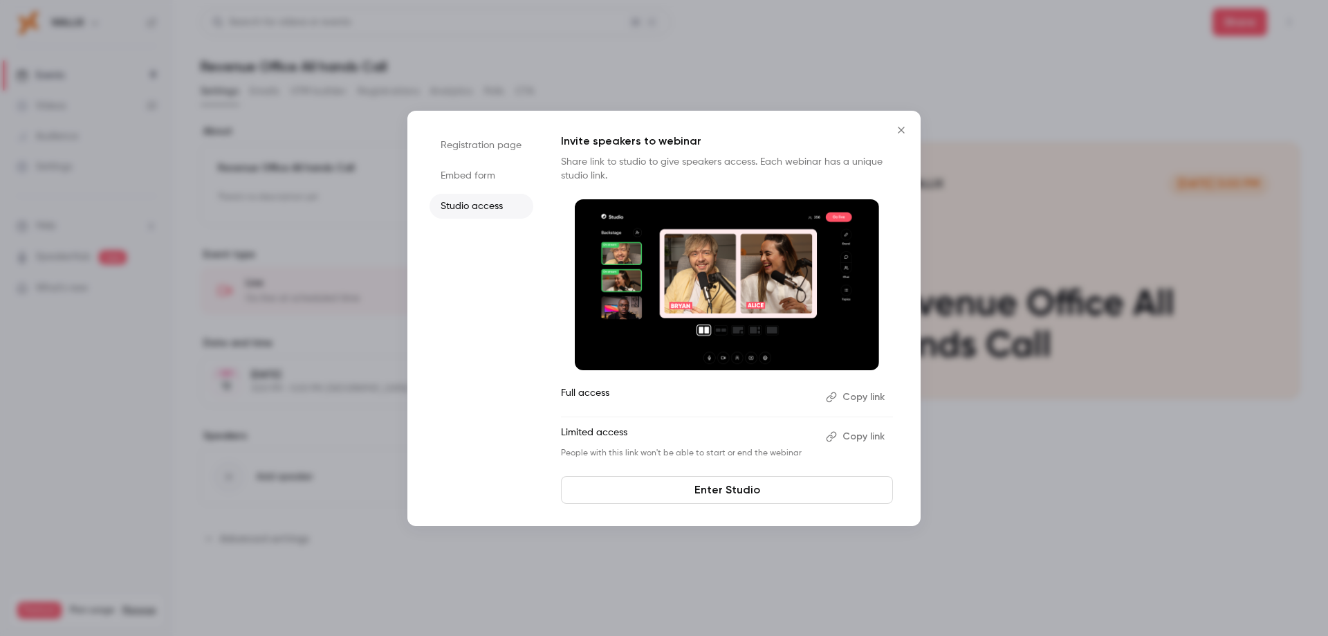
click at [865, 396] on button "Copy link" at bounding box center [856, 397] width 73 height 22
click at [858, 394] on button "Copy link" at bounding box center [856, 397] width 73 height 22
click at [847, 439] on button "Copy link" at bounding box center [856, 436] width 73 height 22
click at [896, 129] on icon "Close" at bounding box center [901, 129] width 17 height 11
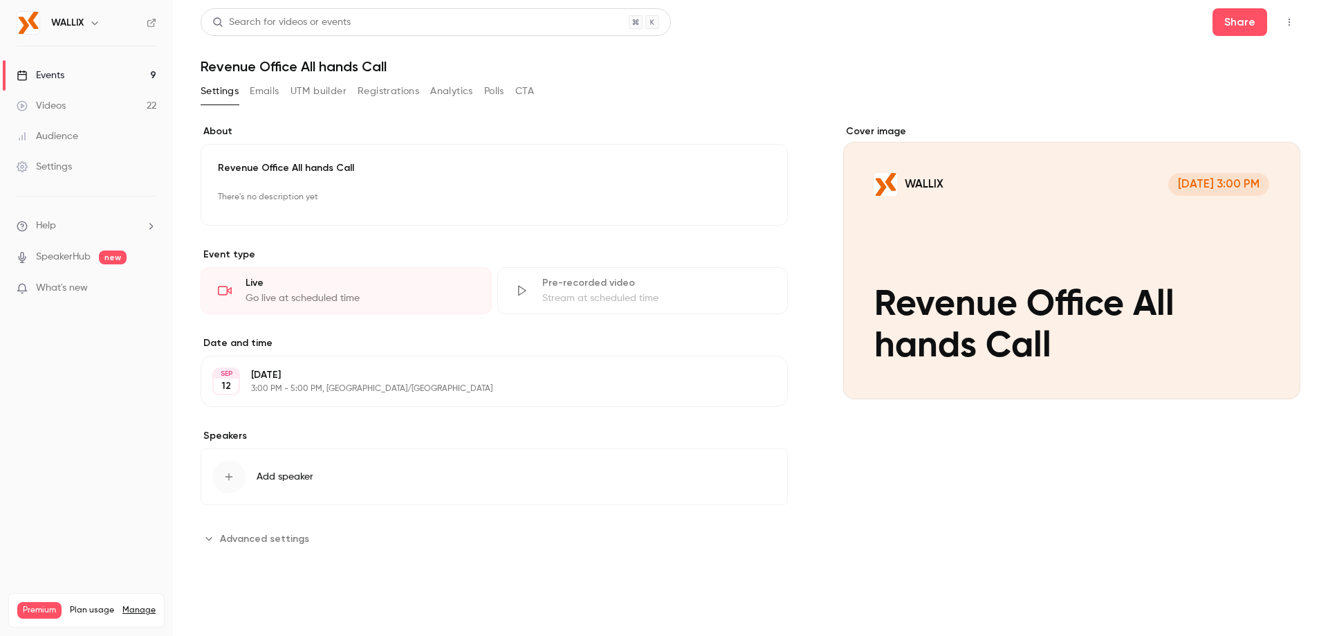
click at [1288, 21] on icon "button" at bounding box center [1289, 22] width 11 height 10
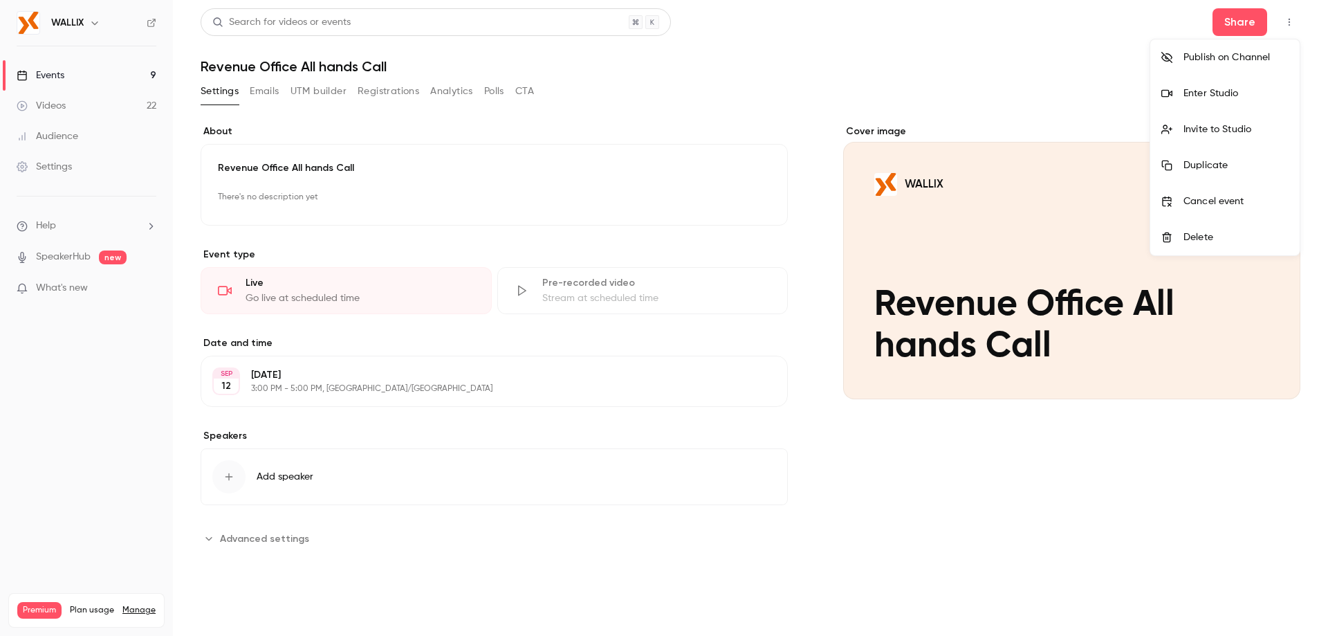
click at [1244, 133] on div "Invite to Studio" at bounding box center [1235, 129] width 105 height 14
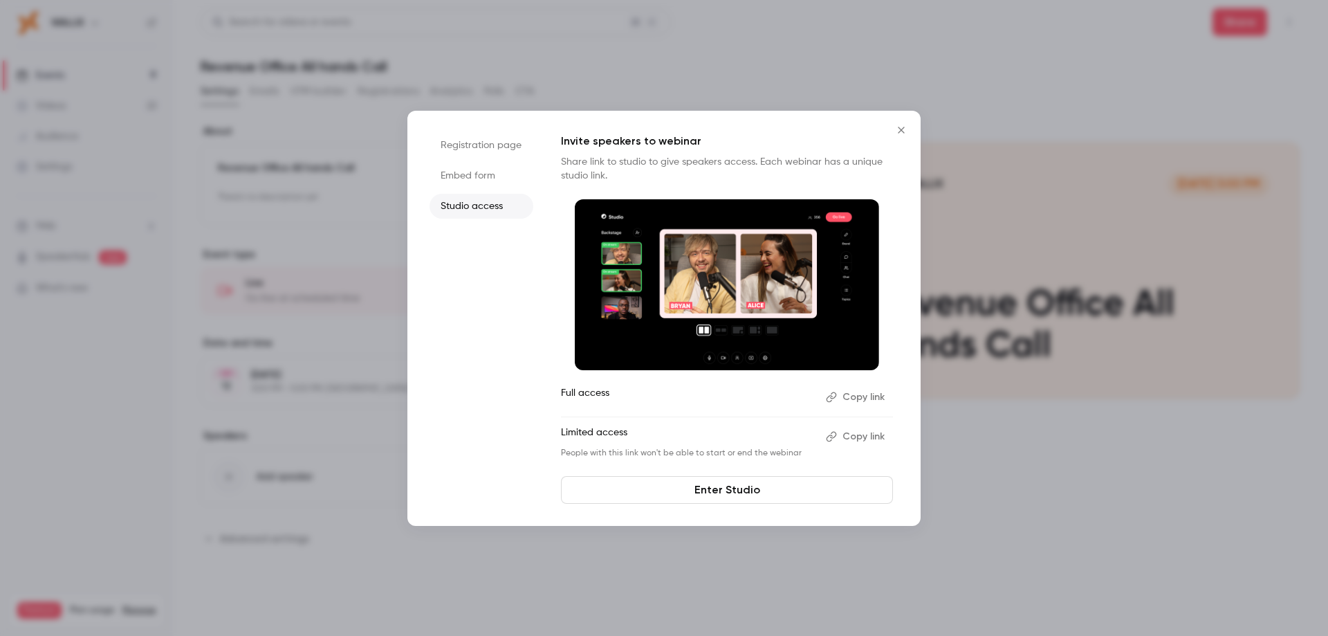
click at [465, 149] on li "Registration page" at bounding box center [482, 145] width 104 height 25
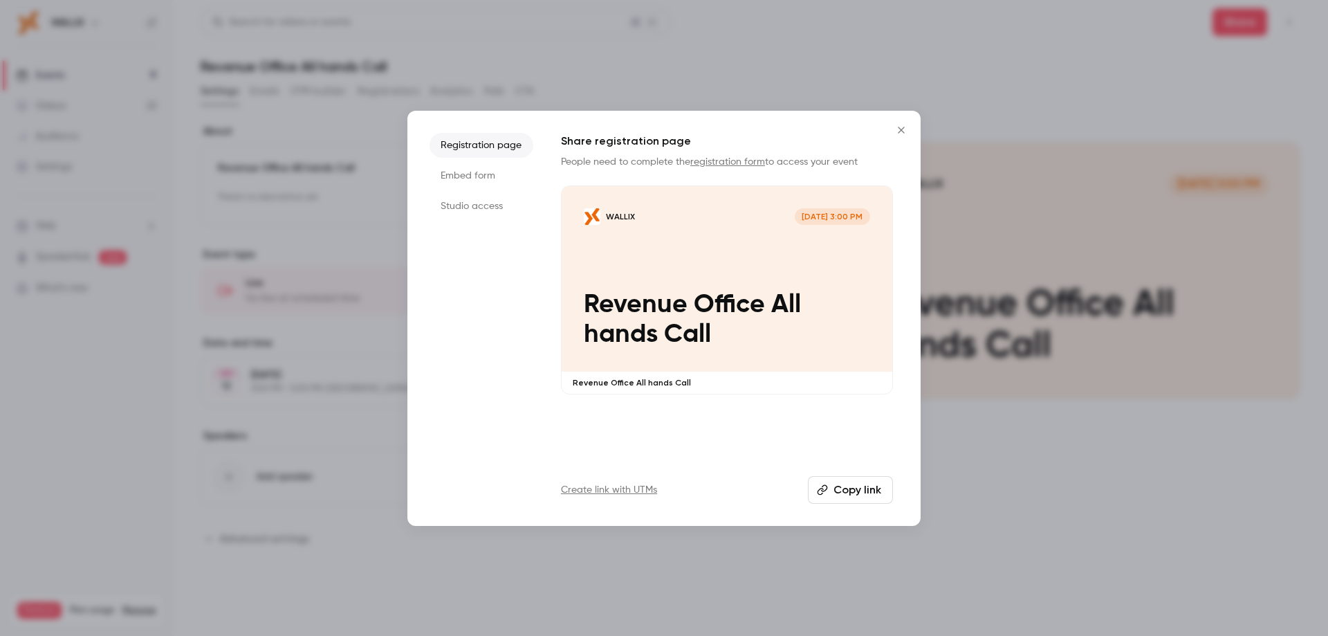
click at [464, 176] on li "Embed form" at bounding box center [482, 175] width 104 height 25
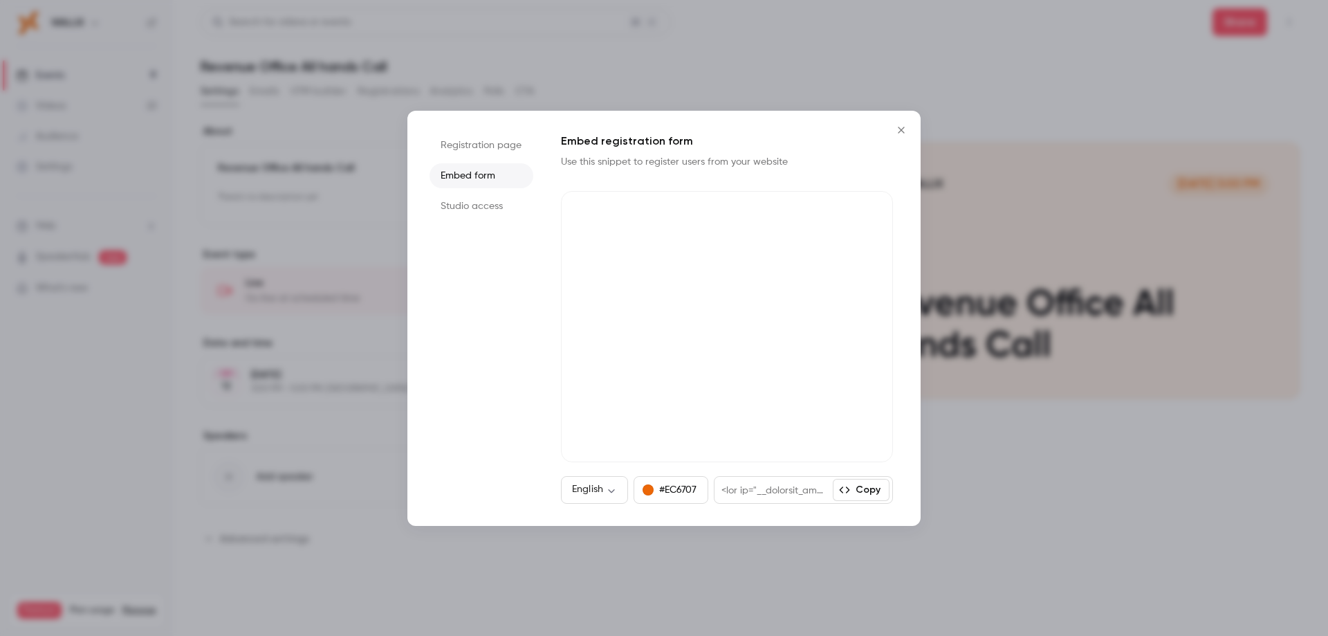
click at [484, 143] on li "Registration page" at bounding box center [482, 145] width 104 height 25
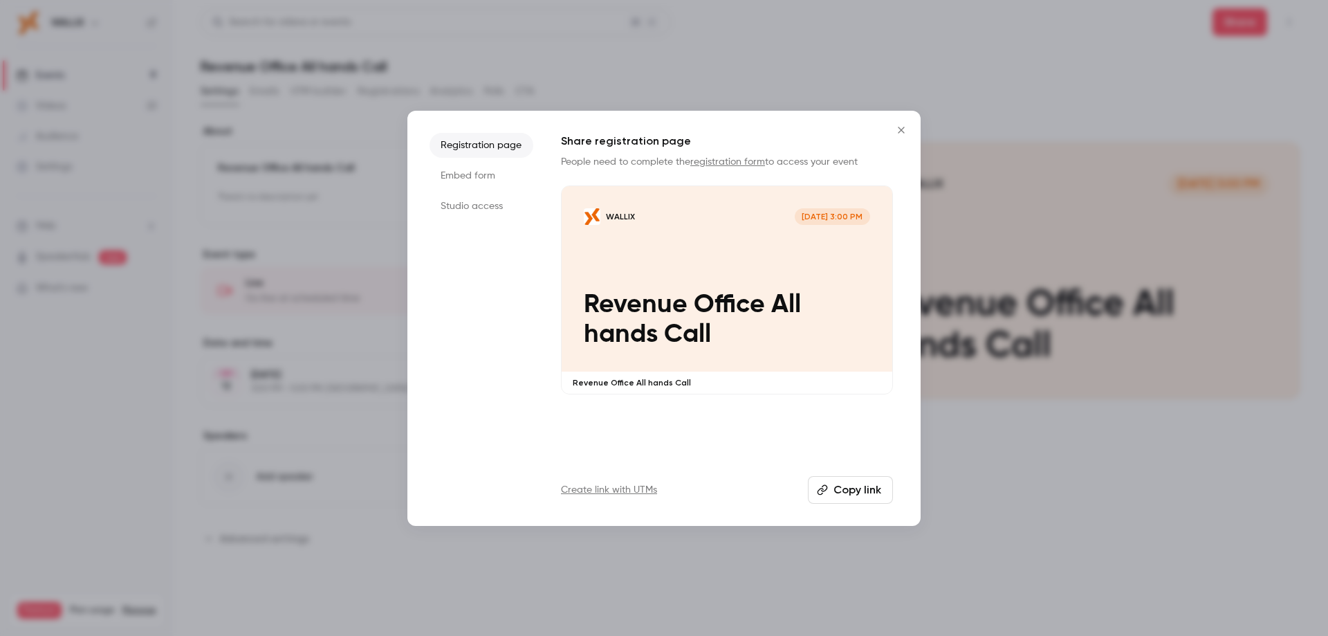
click at [867, 488] on button "Copy link" at bounding box center [850, 490] width 85 height 28
click at [901, 131] on icon "Close" at bounding box center [901, 129] width 17 height 11
